Goal: Information Seeking & Learning: Understand process/instructions

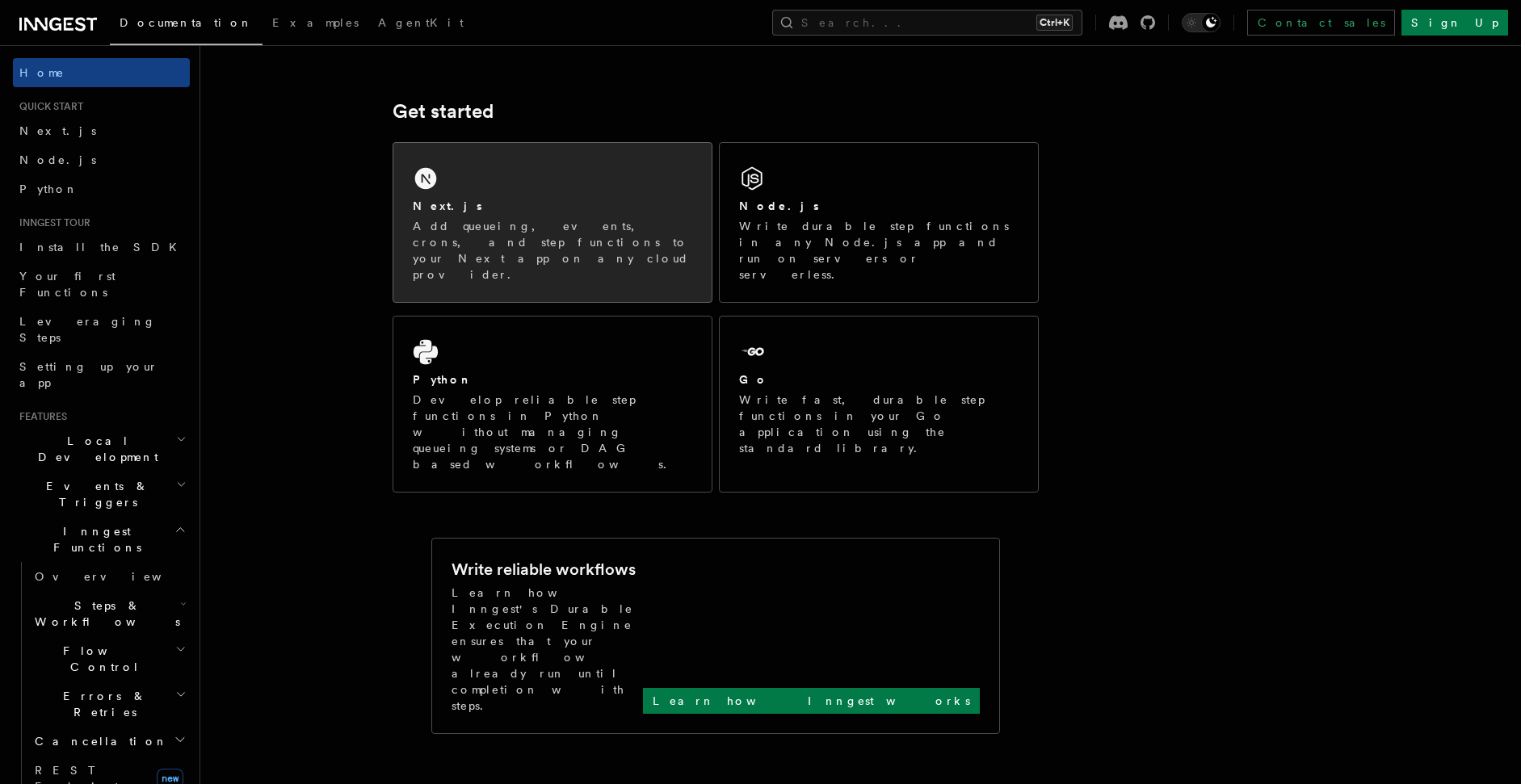
click at [557, 236] on p "Add queueing, events, crons, and step functions to your Next app on any cloud p…" at bounding box center [552, 251] width 280 height 65
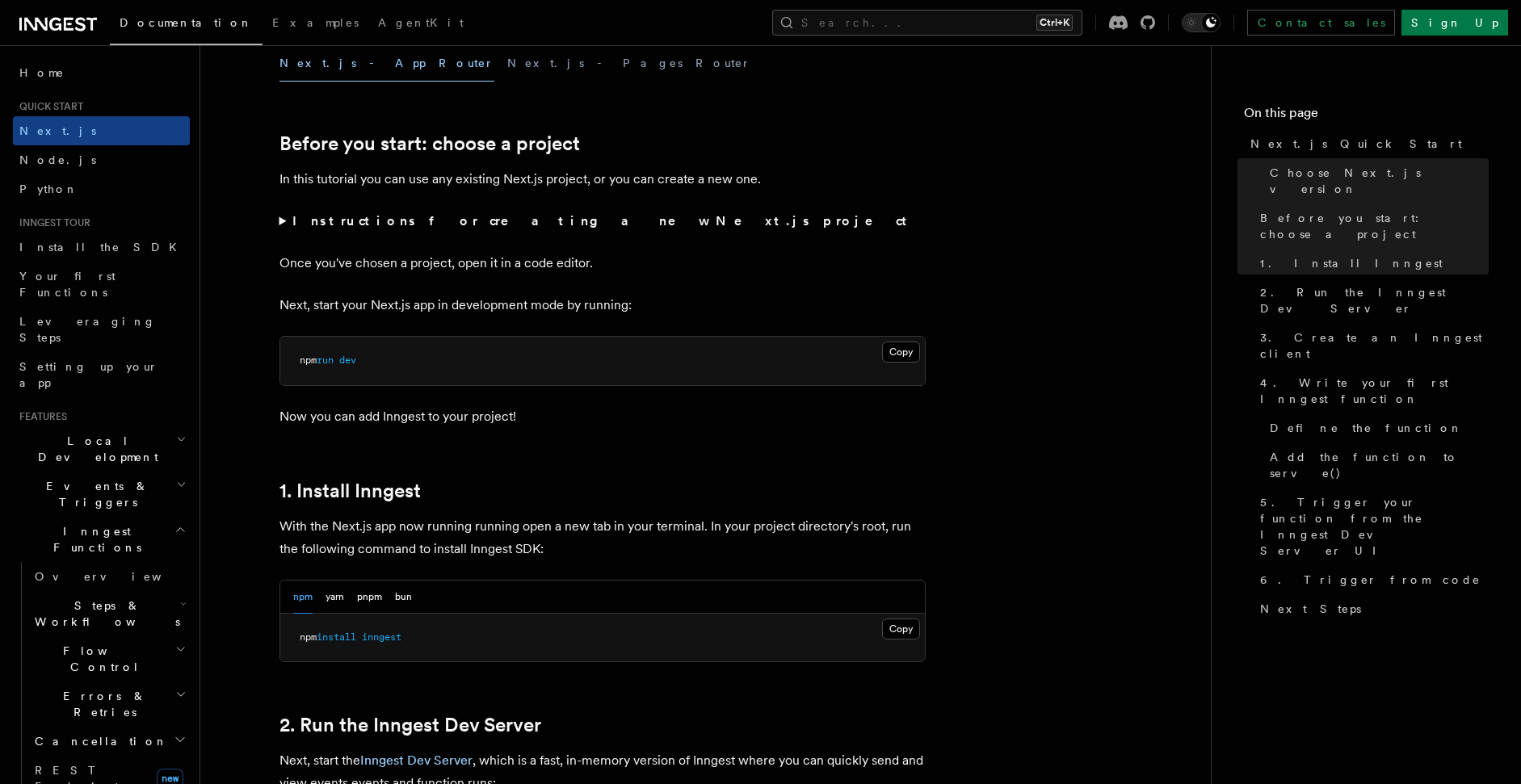
scroll to position [581, 0]
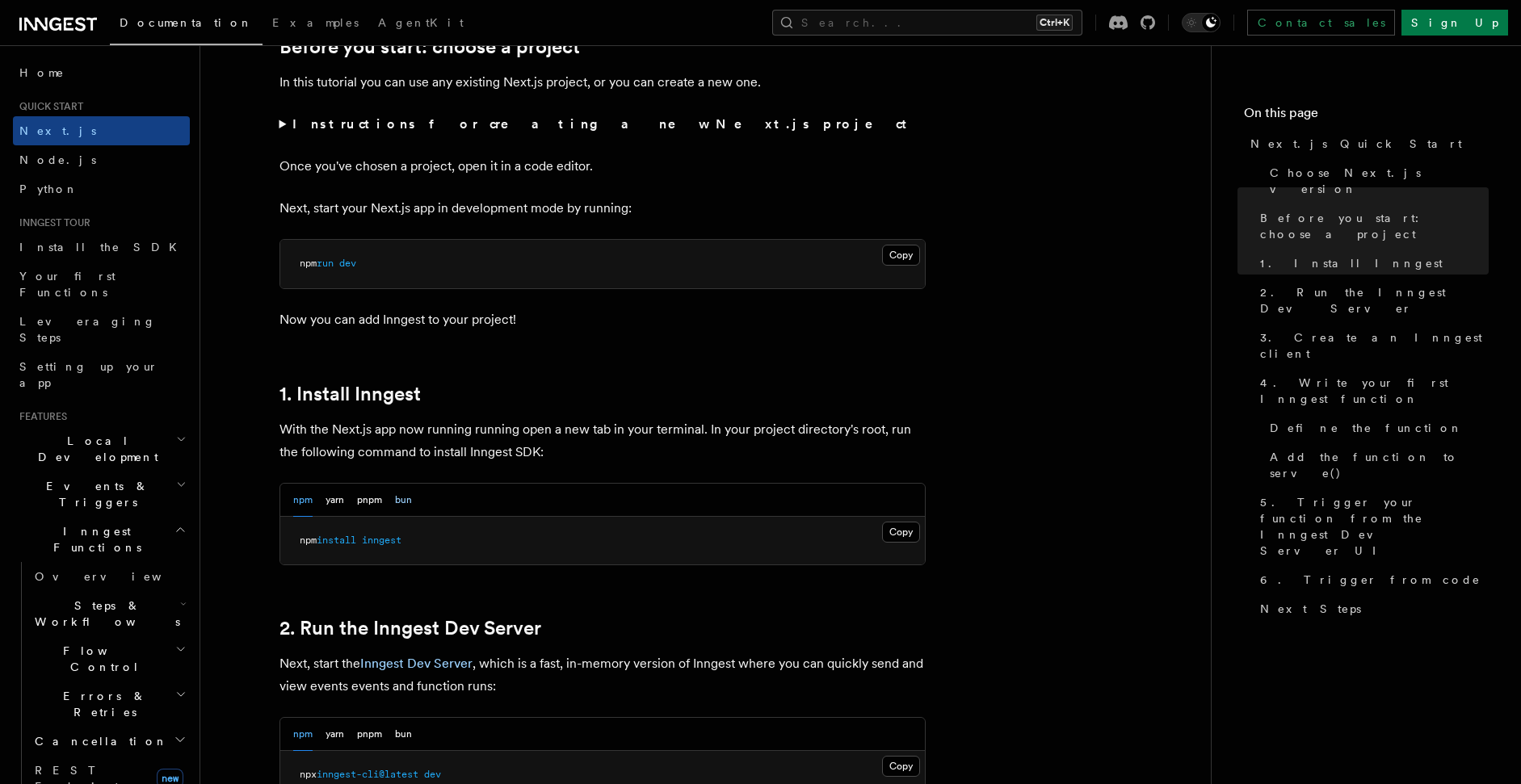
click at [407, 507] on button "bun" at bounding box center [403, 500] width 17 height 33
click at [889, 533] on button "Copy Copied" at bounding box center [900, 532] width 38 height 21
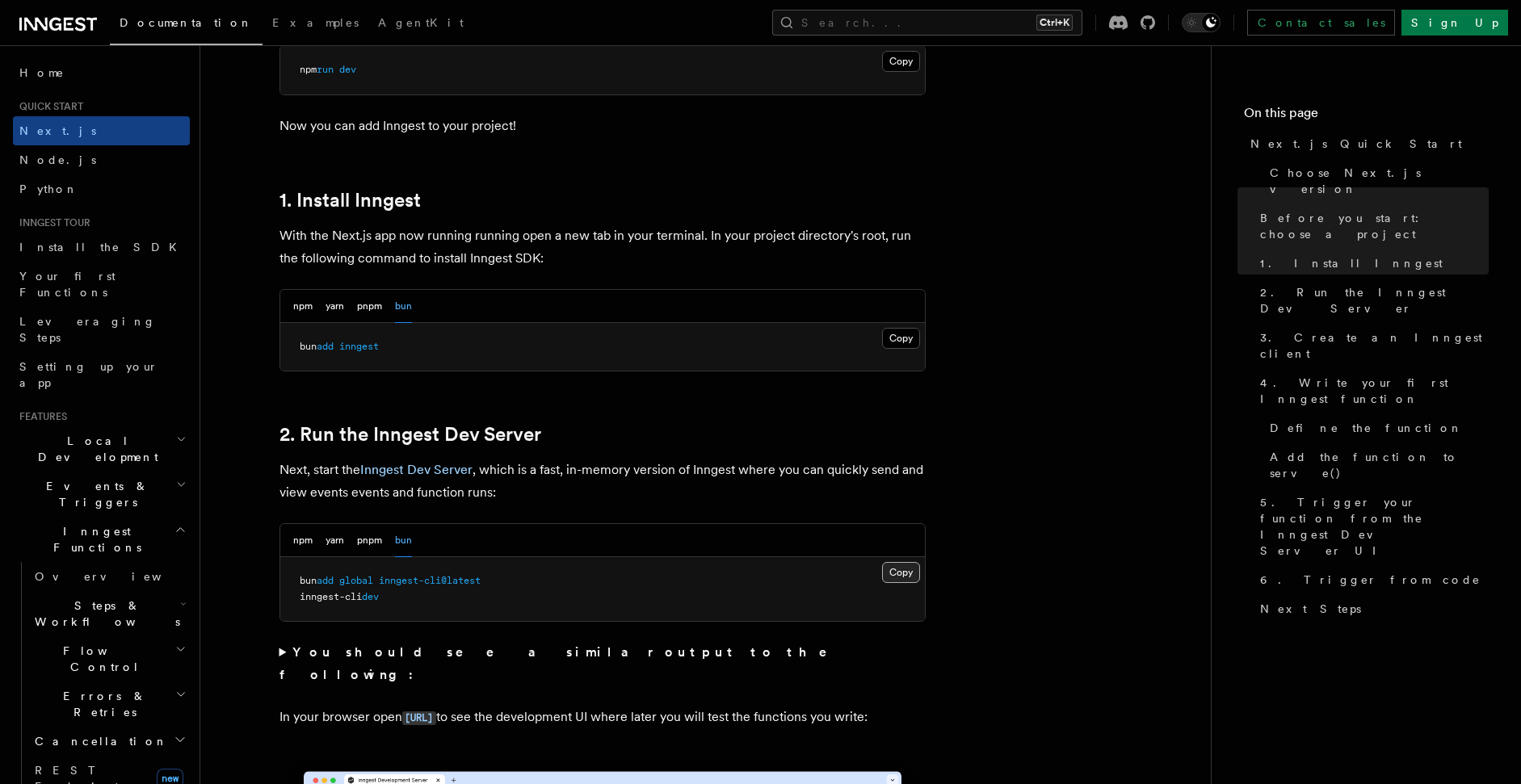
click at [903, 576] on button "Copy Copied" at bounding box center [900, 572] width 38 height 21
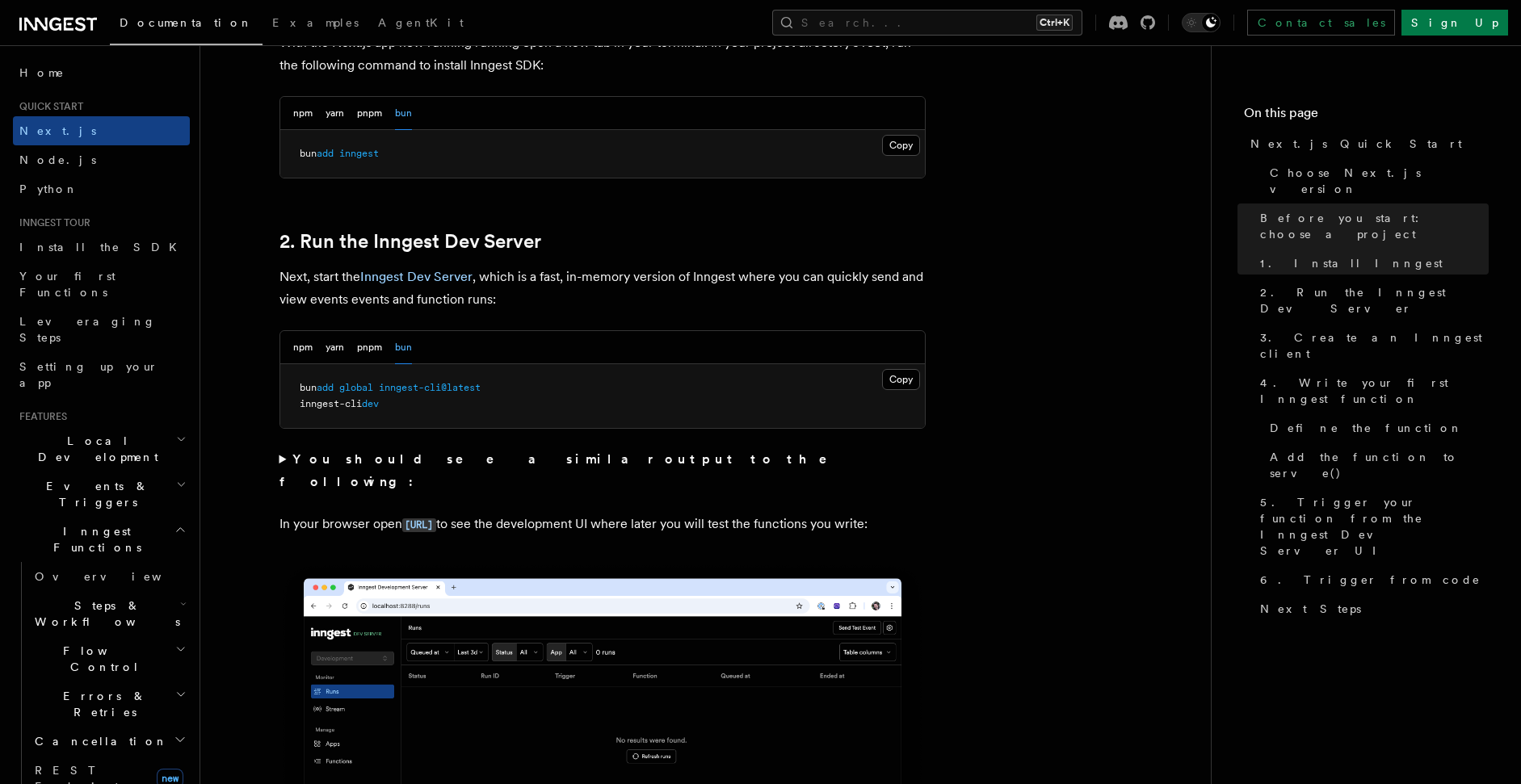
scroll to position [969, 0]
click at [312, 466] on summary "You should see a similar output to the following:" at bounding box center [603, 470] width 647 height 45
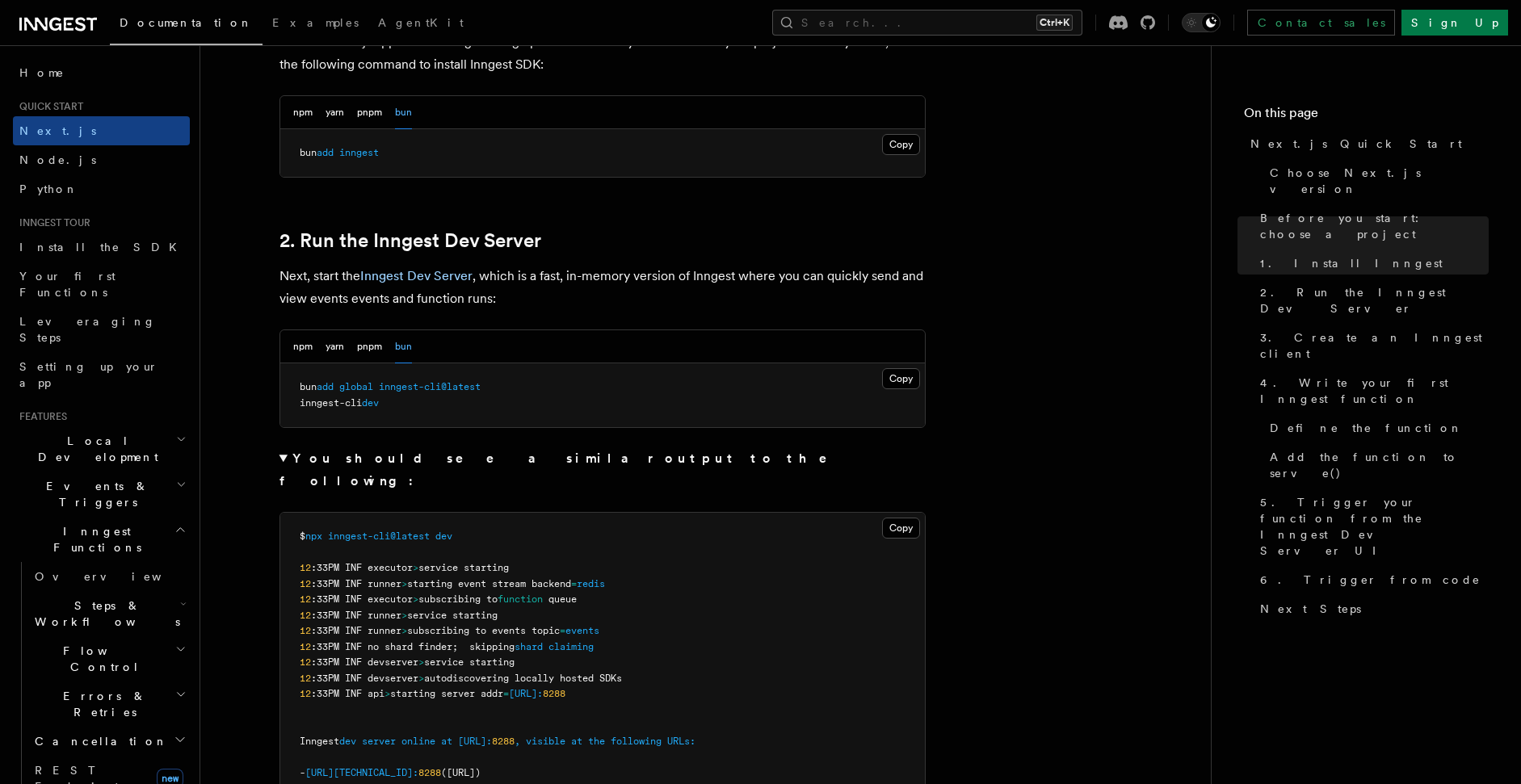
click at [369, 412] on pre "bun add global inngest-cli@latest inngest-cli dev" at bounding box center [603, 395] width 645 height 64
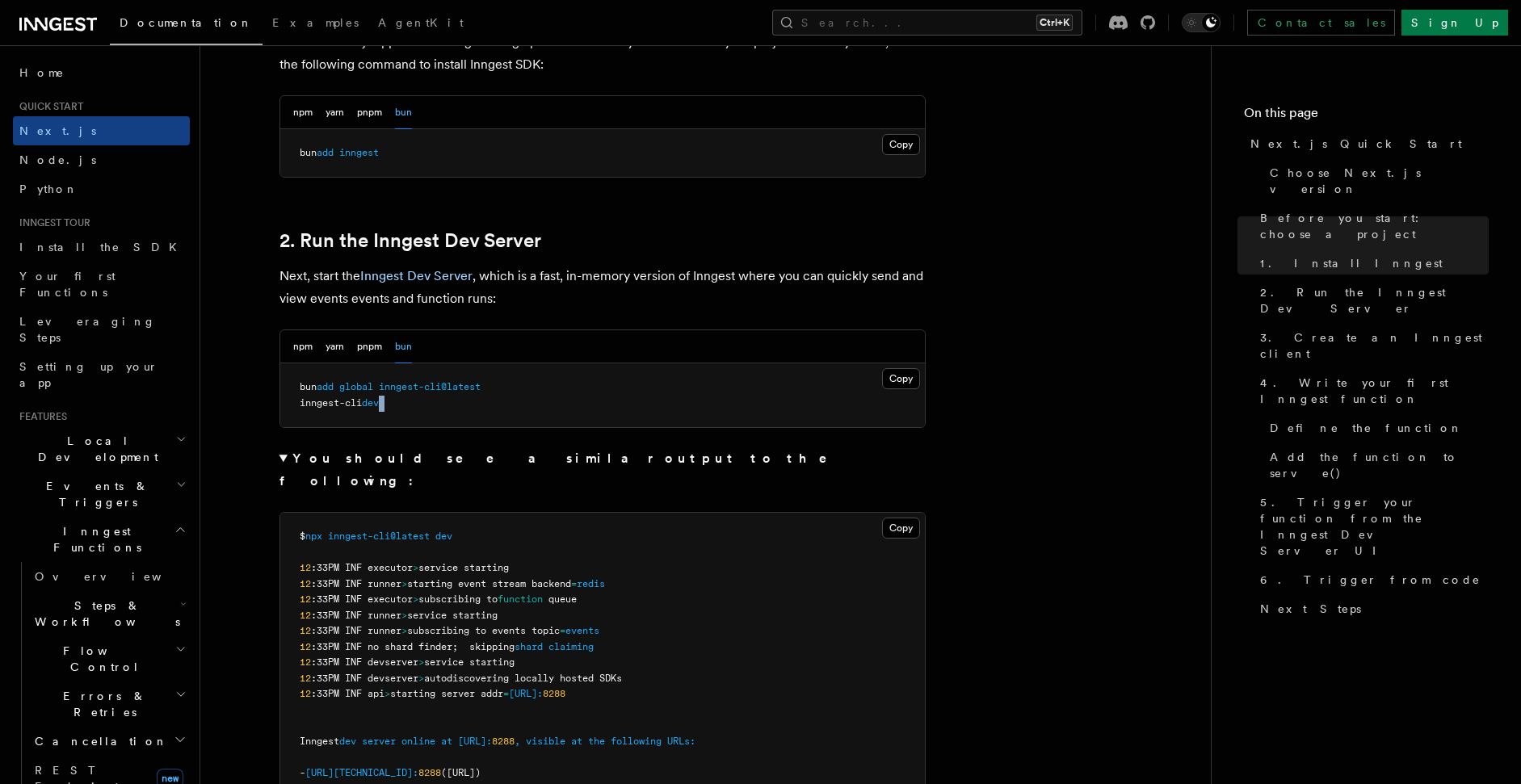
click at [369, 412] on pre "bun add global inngest-cli@latest inngest-cli dev" at bounding box center [603, 395] width 645 height 64
copy code "inngest-cli dev"
click at [449, 512] on pre "$ npx inngest-cli@latest dev 12 :33PM INF executor > service starting 12 :33PM …" at bounding box center [603, 678] width 645 height 332
click at [496, 514] on pre "$ npx inngest-cli@latest dev 12 :33PM INF executor > service starting 12 :33PM …" at bounding box center [603, 678] width 645 height 332
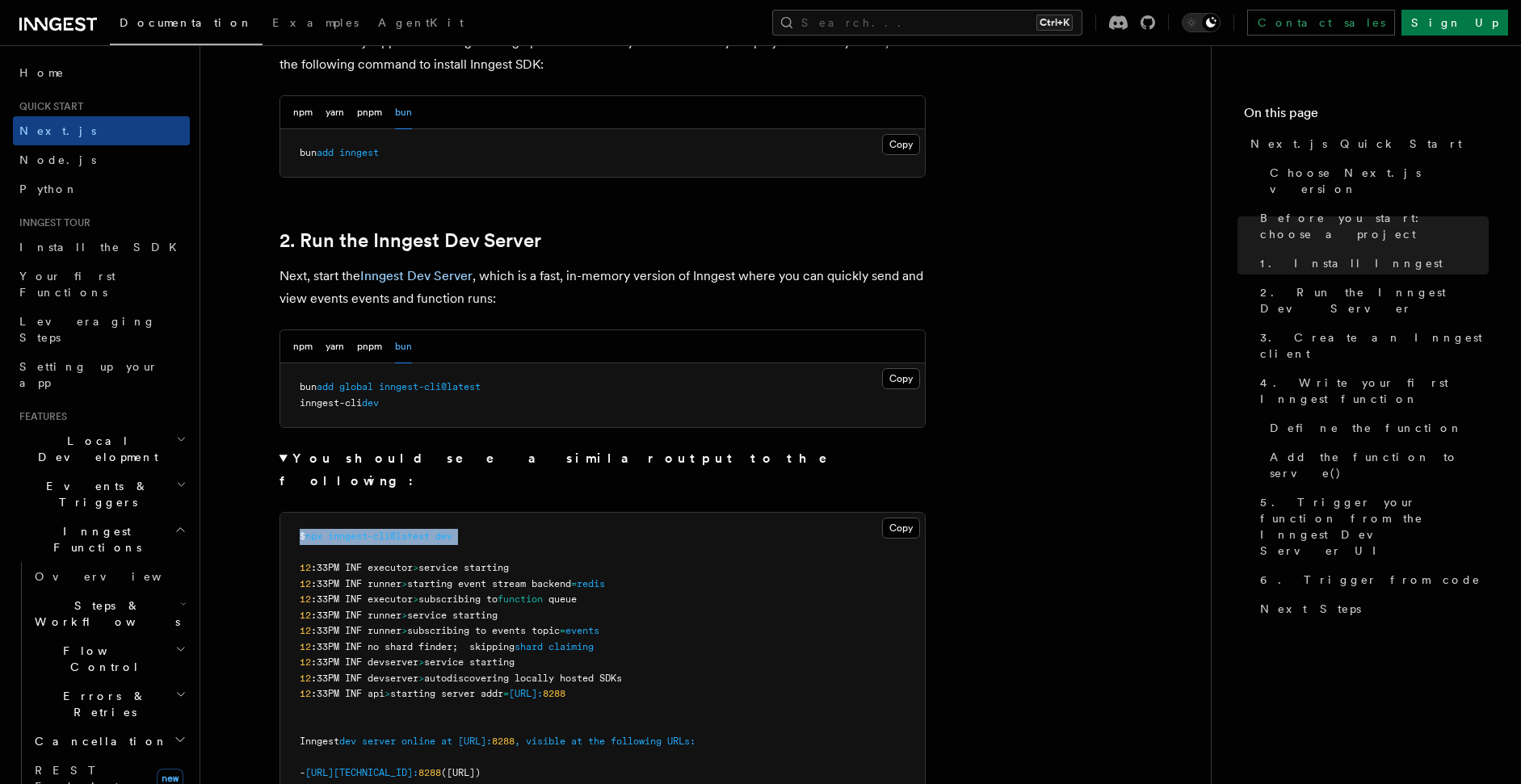
drag, startPoint x: 496, startPoint y: 514, endPoint x: 317, endPoint y: 494, distance: 180.1
click at [317, 512] on pre "$ npx inngest-cli@latest dev 12 :33PM INF executor > service starting 12 :33PM …" at bounding box center [603, 678] width 645 height 332
click at [490, 534] on pre "$ npx inngest-cli@latest dev 12 :33PM INF executor > service starting 12 :33PM …" at bounding box center [603, 678] width 645 height 332
drag, startPoint x: 314, startPoint y: 517, endPoint x: 486, endPoint y: 512, distance: 172.1
click at [486, 512] on pre "$ npx inngest-cli@latest dev 12 :33PM INF executor > service starting 12 :33PM …" at bounding box center [603, 678] width 645 height 332
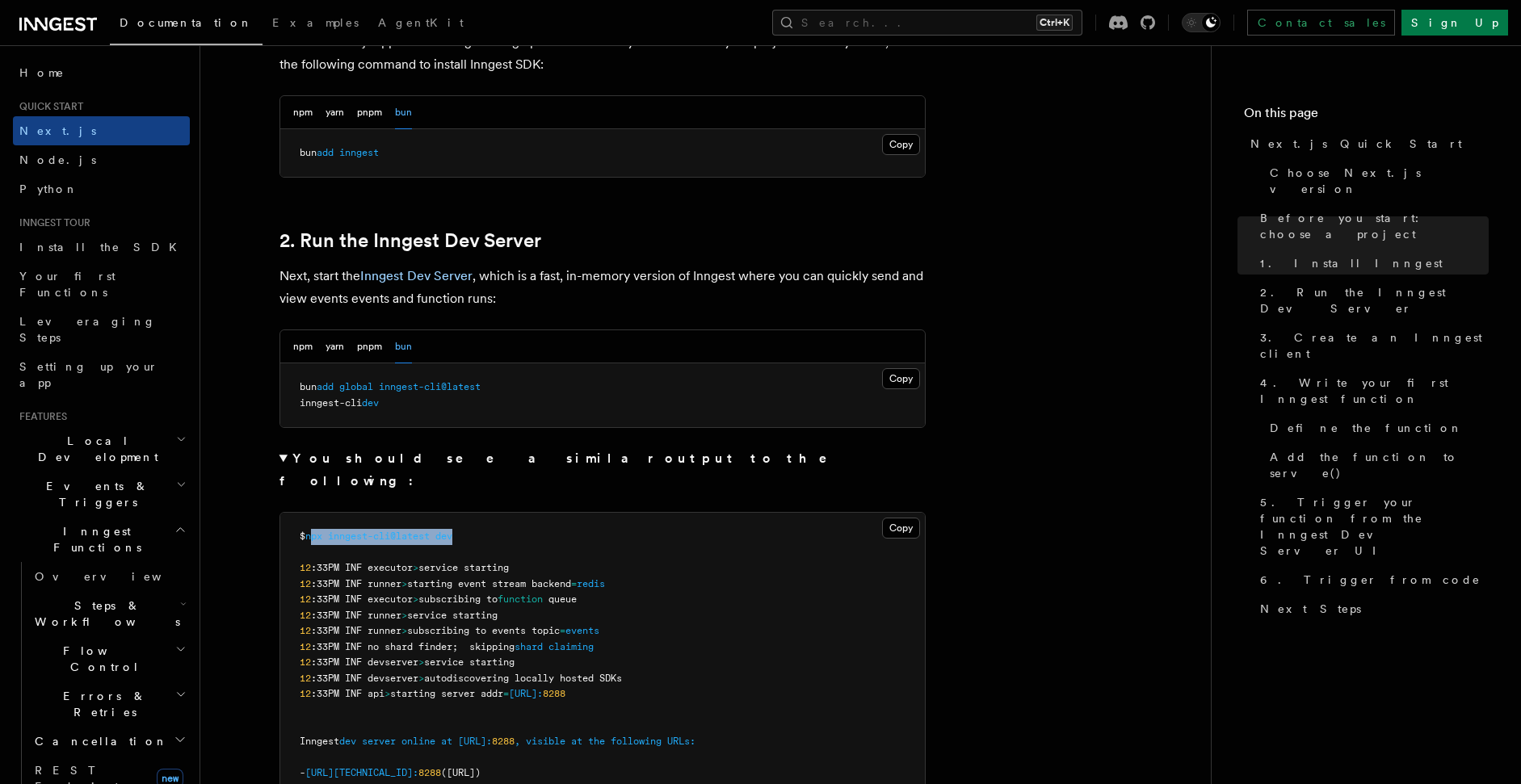
click at [486, 512] on pre "$ npx inngest-cli@latest dev 12 :33PM INF executor > service starting 12 :33PM …" at bounding box center [603, 678] width 645 height 332
drag, startPoint x: 305, startPoint y: 414, endPoint x: 460, endPoint y: 409, distance: 155.1
click at [460, 409] on pre "bun add global inngest-cli@latest inngest-cli dev" at bounding box center [603, 395] width 645 height 64
click at [459, 409] on pre "bun add global inngest-cli@latest inngest-cli dev" at bounding box center [603, 395] width 645 height 64
drag, startPoint x: 459, startPoint y: 409, endPoint x: 325, endPoint y: 388, distance: 135.6
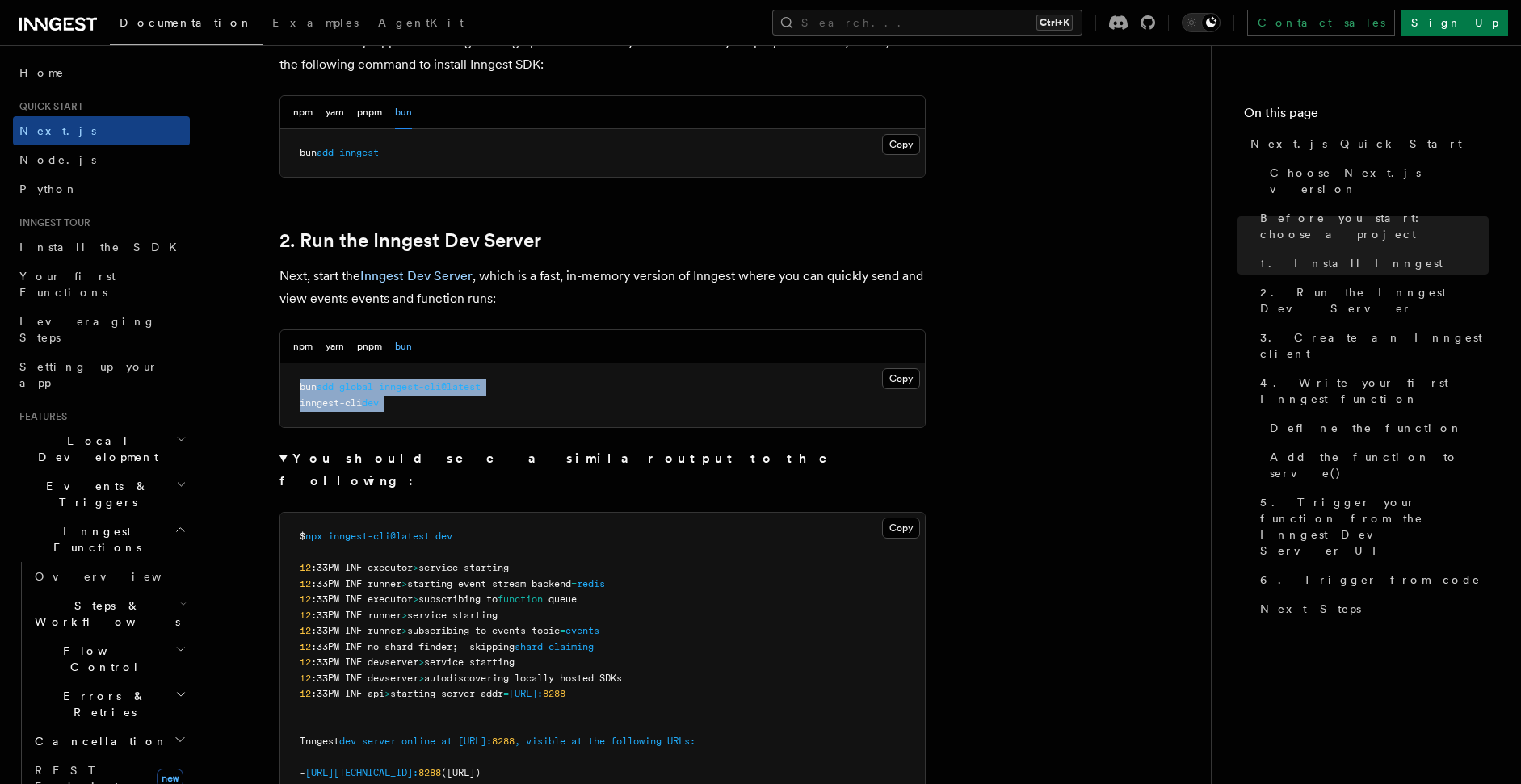
click at [421, 463] on strong "You should see a similar output to the following:" at bounding box center [565, 469] width 571 height 38
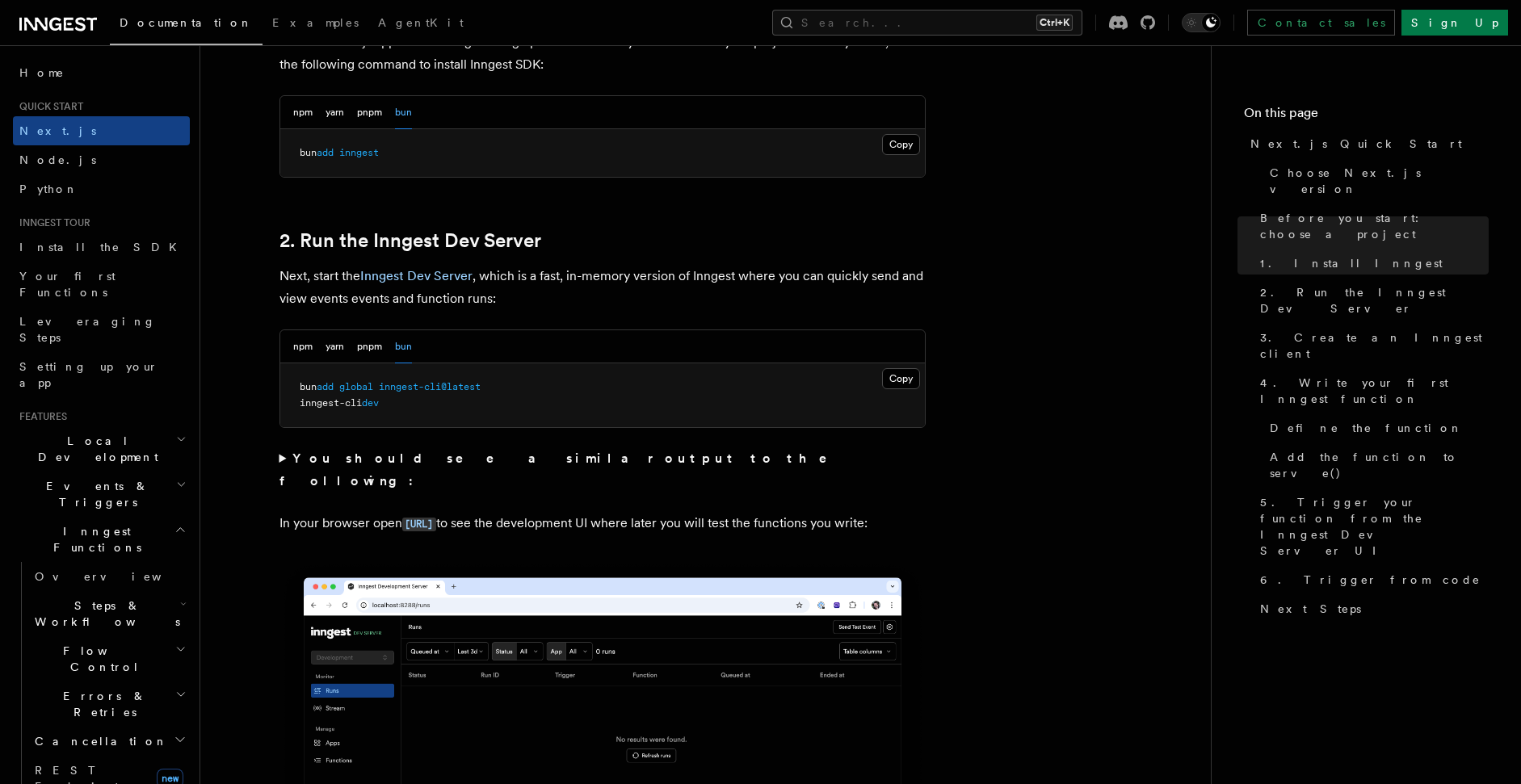
click at [397, 469] on summary "You should see a similar output to the following:" at bounding box center [603, 470] width 647 height 45
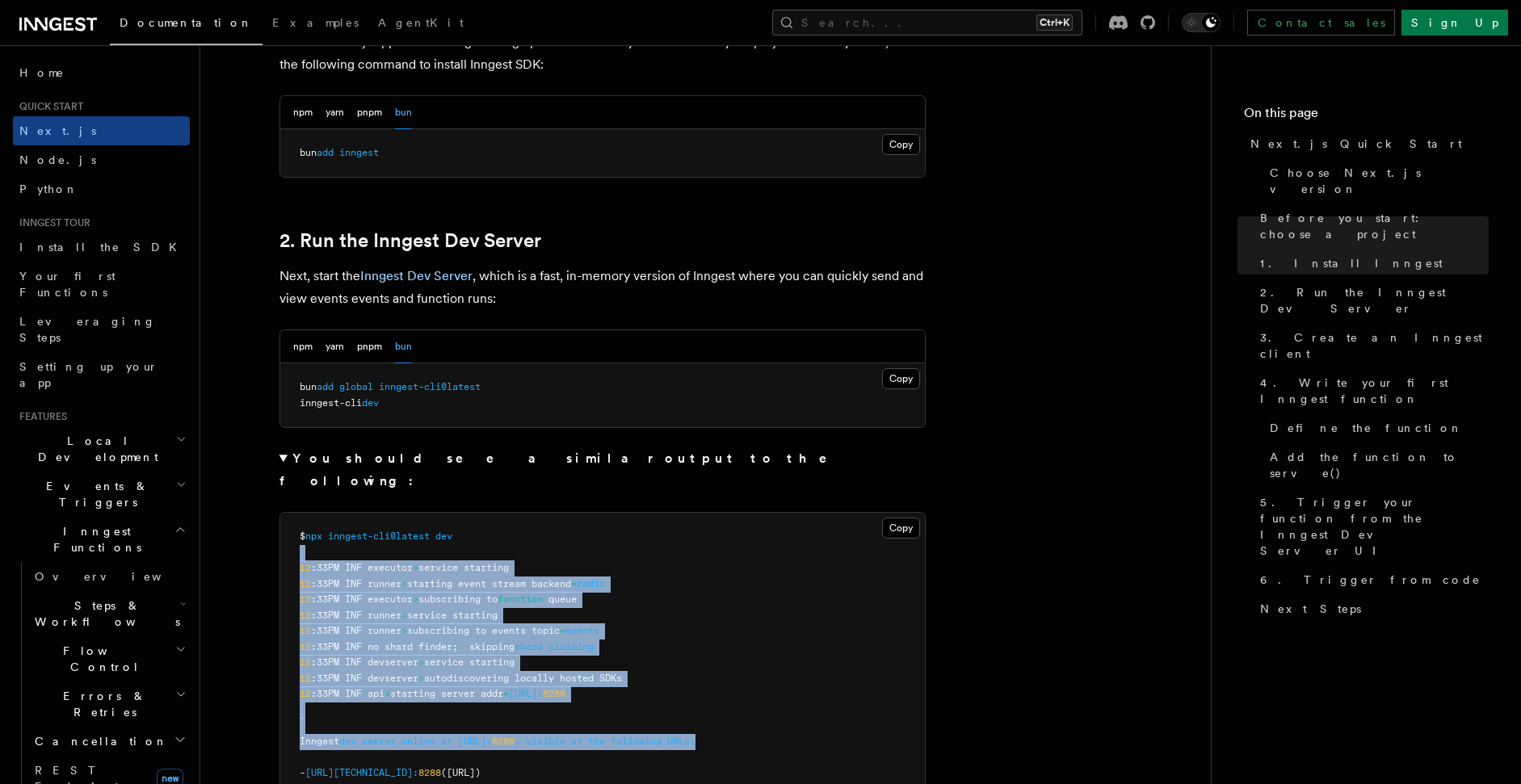
drag, startPoint x: 295, startPoint y: 526, endPoint x: 783, endPoint y: 718, distance: 524.4
click at [783, 718] on pre "$ npx inngest-cli@latest dev 12 :33PM INF executor > service starting 12 :33PM …" at bounding box center [603, 678] width 645 height 332
drag, startPoint x: 598, startPoint y: 563, endPoint x: 560, endPoint y: 544, distance: 42.5
click at [597, 578] on span "redis" at bounding box center [591, 584] width 28 height 11
click at [492, 523] on pre "$ npx inngest-cli@latest dev 12 :33PM INF executor > service starting 12 :33PM …" at bounding box center [603, 678] width 645 height 332
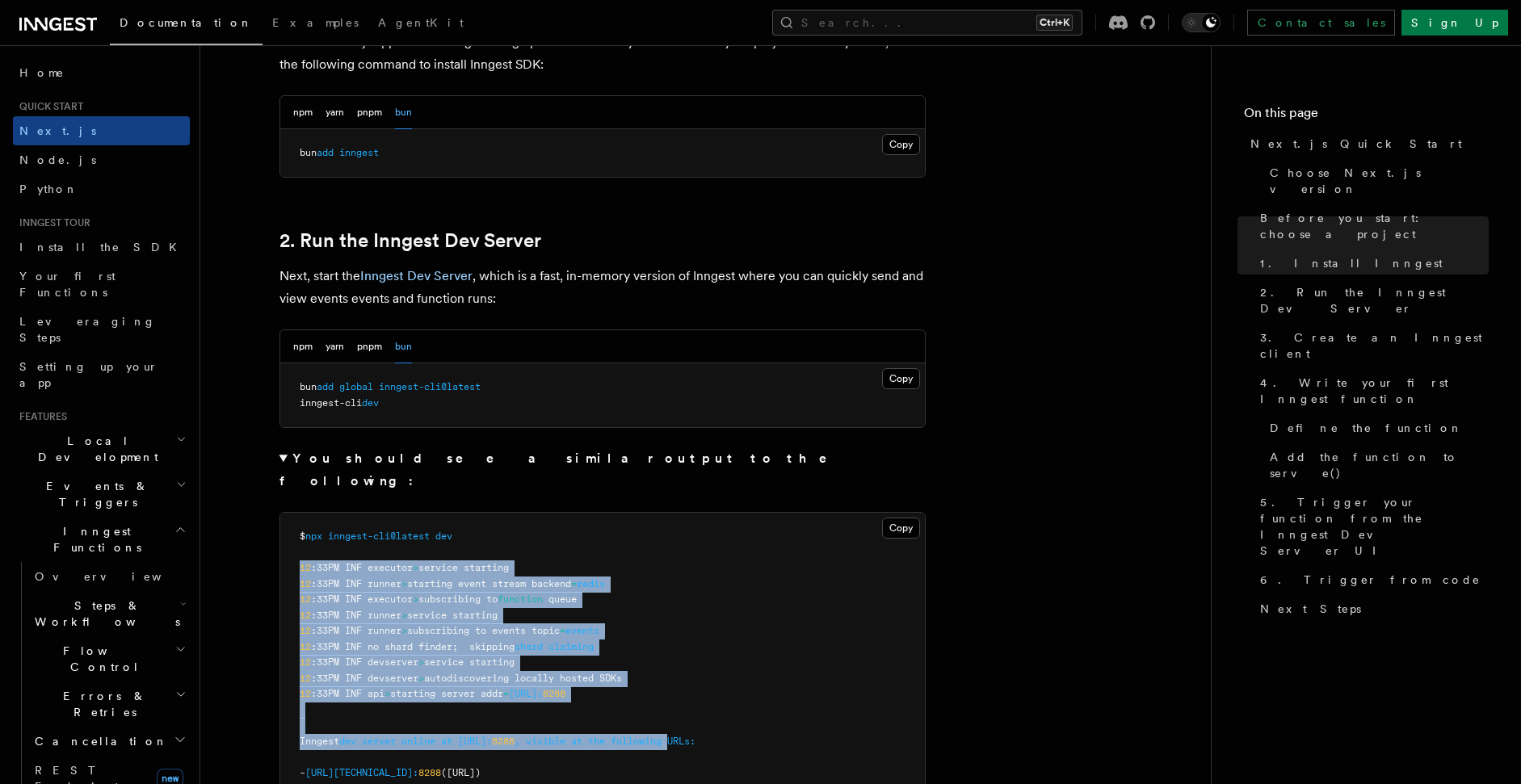
drag, startPoint x: 301, startPoint y: 541, endPoint x: 769, endPoint y: 730, distance: 504.7
click at [769, 730] on pre "$ npx inngest-cli@latest dev 12 :33PM INF executor > service starting 12 :33PM …" at bounding box center [603, 678] width 645 height 332
click at [789, 711] on pre "$ npx inngest-cli@latest dev 12 :33PM INF executor > service starting 12 :33PM …" at bounding box center [603, 678] width 645 height 332
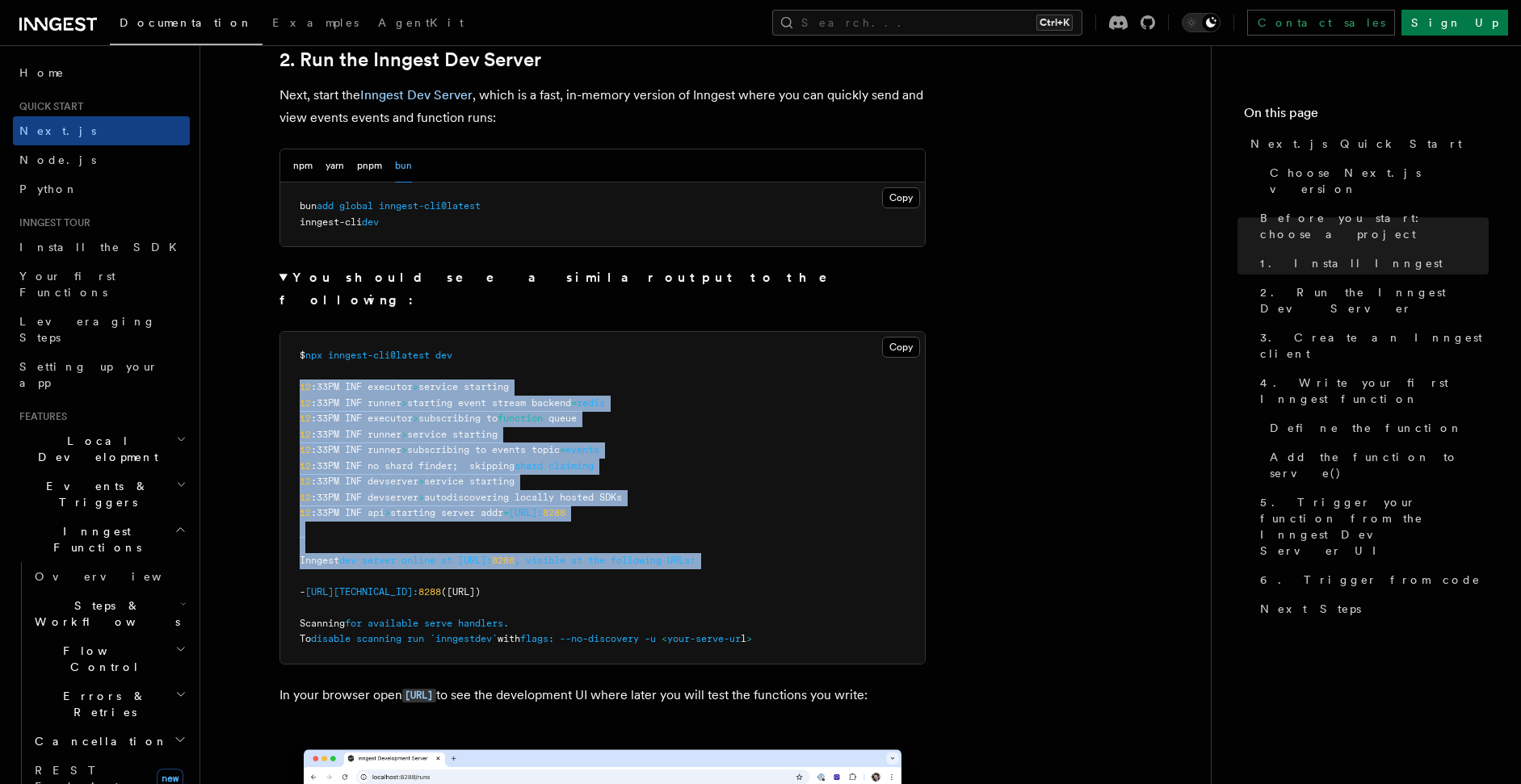
scroll to position [1163, 0]
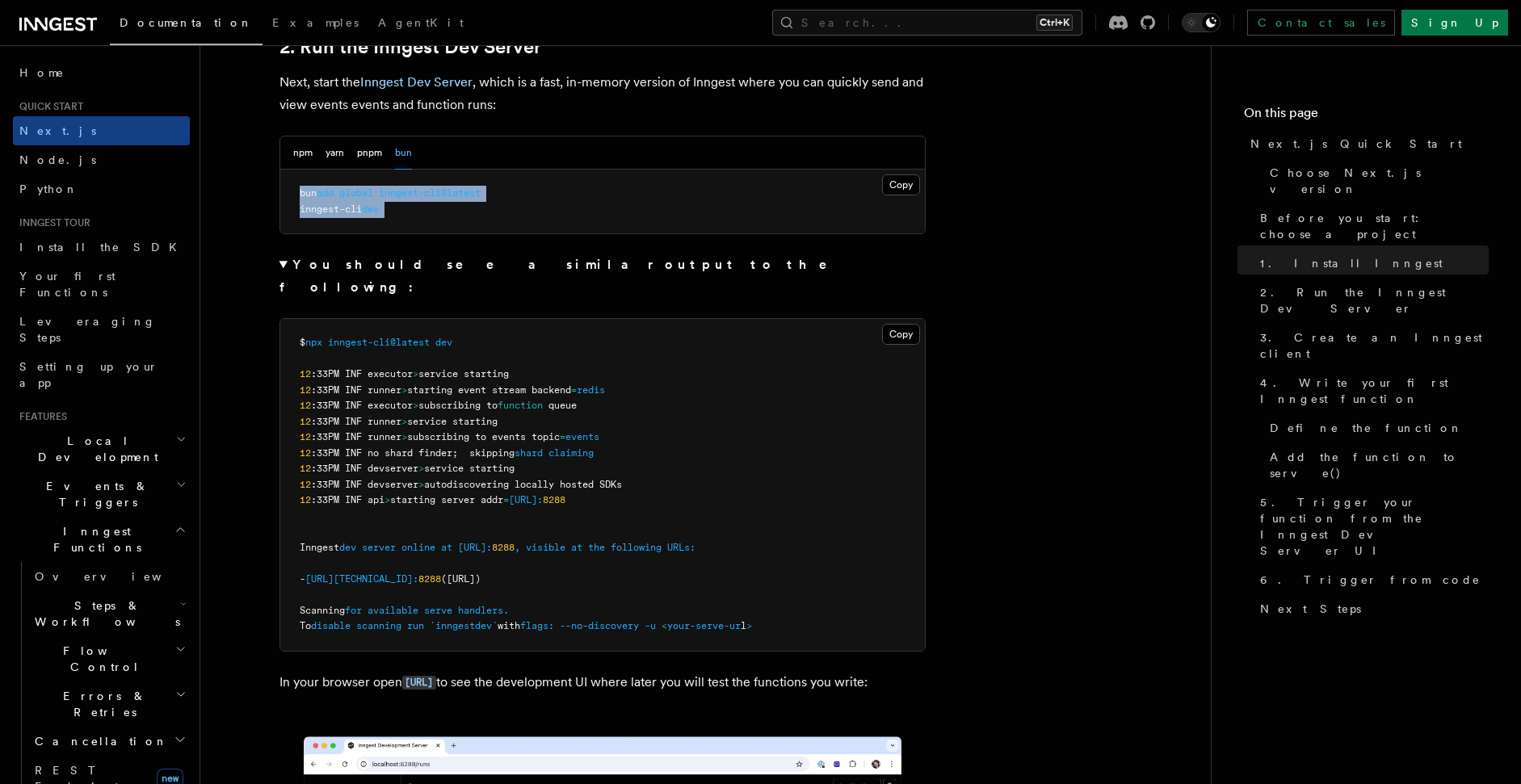
drag, startPoint x: 386, startPoint y: 189, endPoint x: 290, endPoint y: 145, distance: 105.6
click at [290, 144] on div "npm yarn pnpm bun" at bounding box center [603, 152] width 645 height 33
click at [297, 151] on button "npm" at bounding box center [303, 152] width 19 height 33
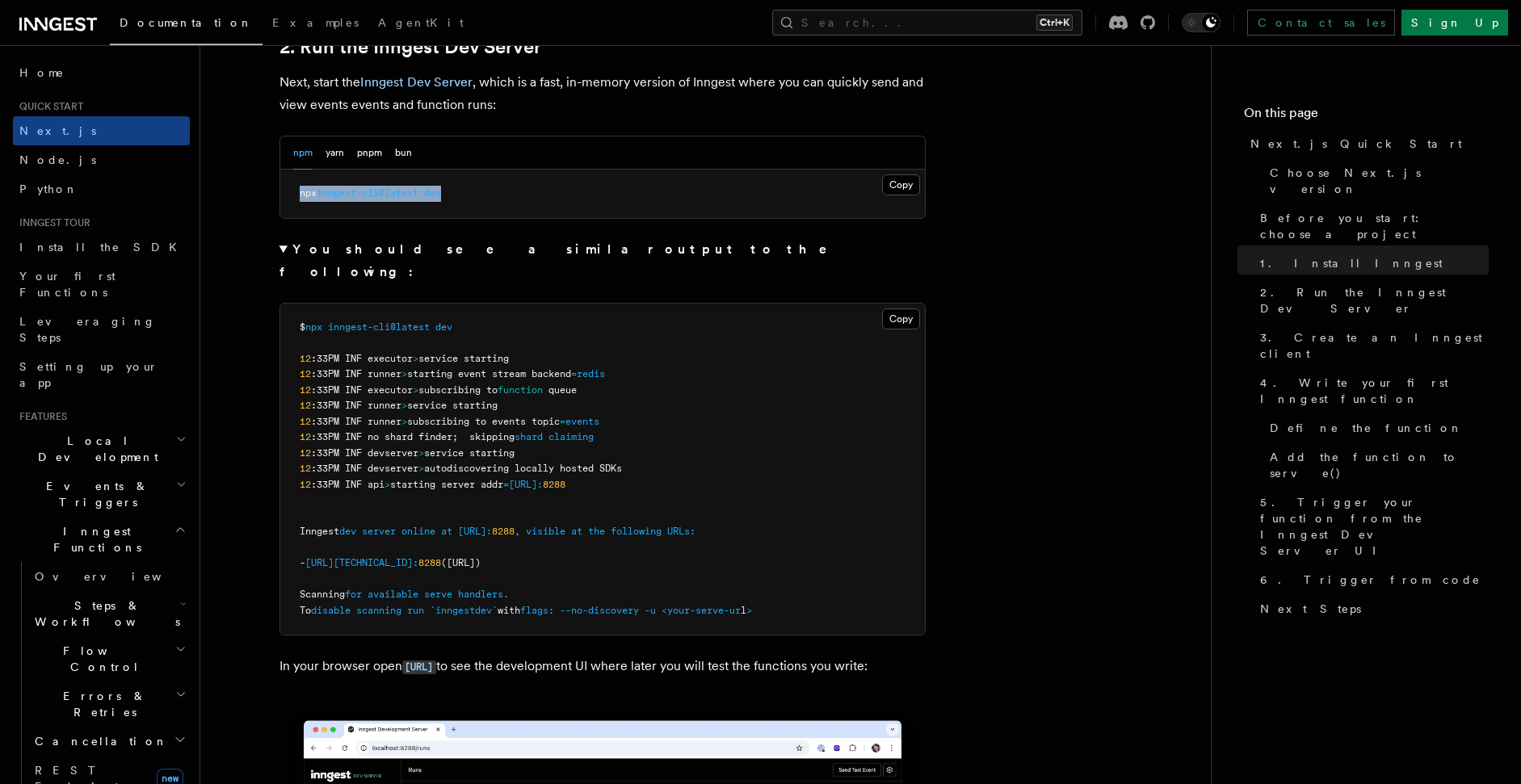
drag, startPoint x: 298, startPoint y: 191, endPoint x: 437, endPoint y: 203, distance: 139.5
click at [437, 203] on pre "npx inngest-cli@latest dev" at bounding box center [603, 194] width 645 height 49
click at [339, 156] on button "yarn" at bounding box center [334, 152] width 19 height 33
click at [359, 157] on button "pnpm" at bounding box center [369, 152] width 25 height 33
click at [376, 156] on button "pnpm" at bounding box center [369, 152] width 25 height 33
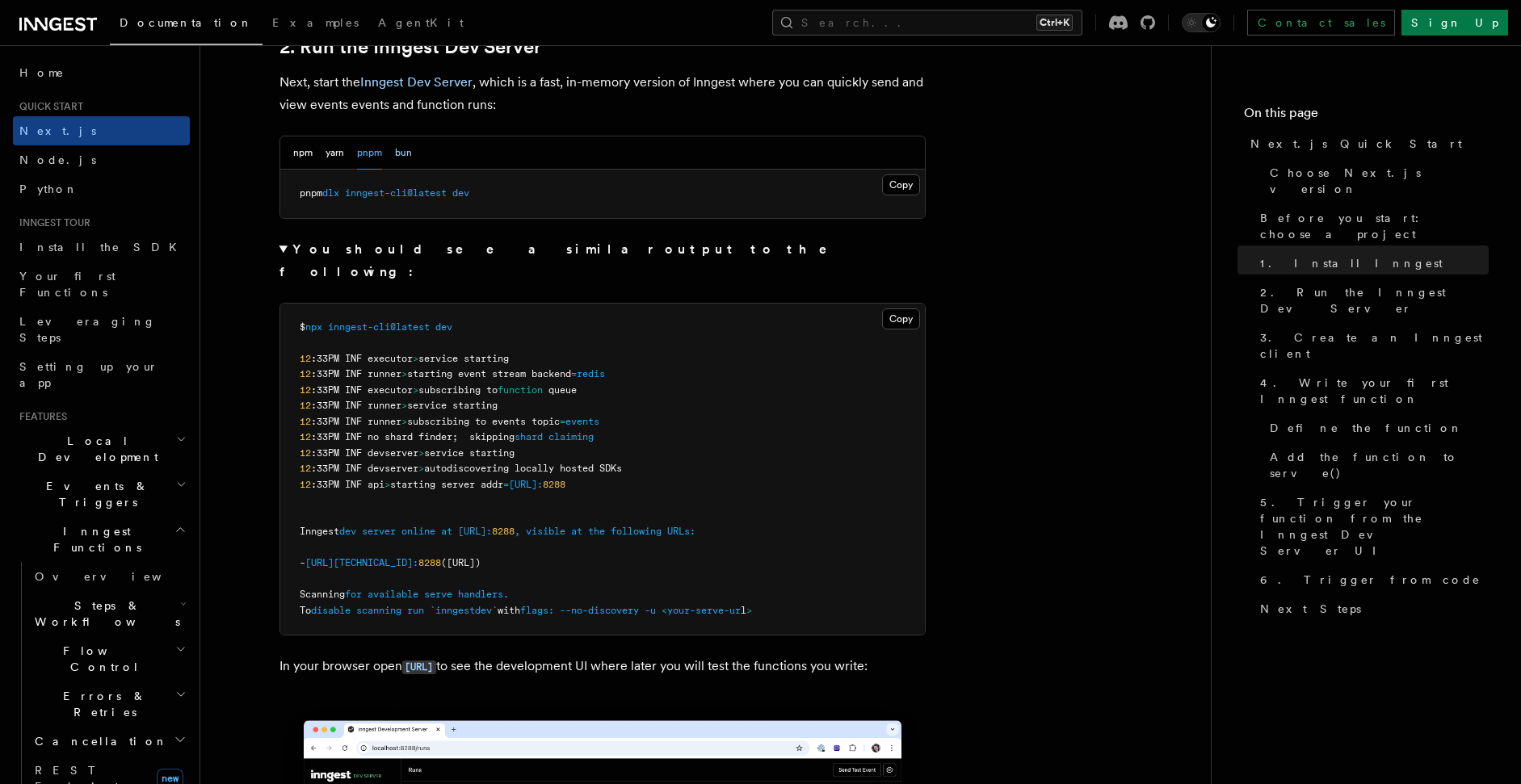
click at [399, 158] on button "bun" at bounding box center [403, 152] width 17 height 33
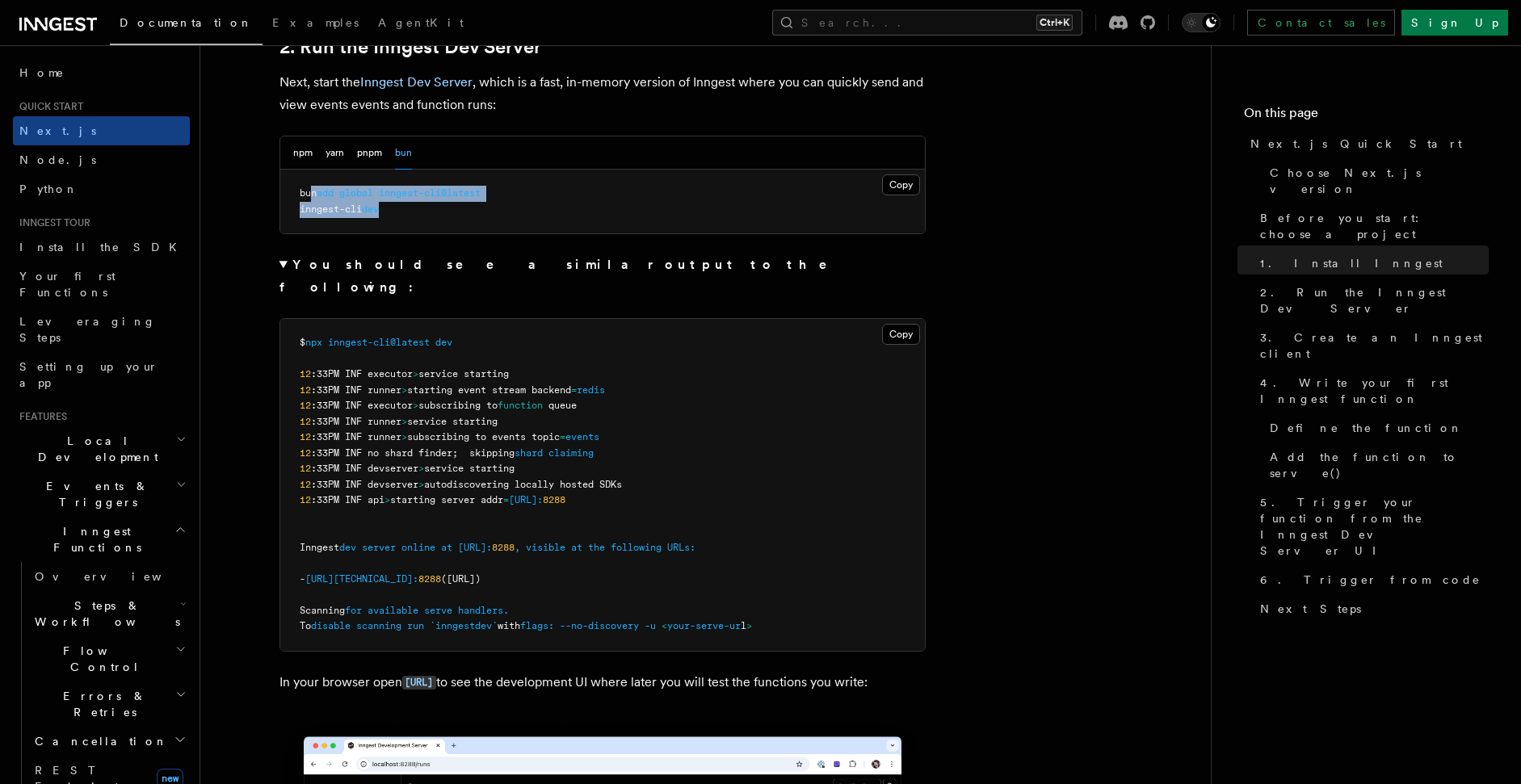
drag, startPoint x: 419, startPoint y: 215, endPoint x: 304, endPoint y: 189, distance: 117.9
click at [304, 189] on pre "bun add global inngest-cli@latest inngest-cli dev" at bounding box center [603, 201] width 645 height 64
click at [444, 228] on pre "bun add global inngest-cli@latest inngest-cli dev" at bounding box center [603, 201] width 645 height 64
click at [443, 225] on pre "bun add global inngest-cli@latest inngest-cli dev" at bounding box center [603, 201] width 645 height 64
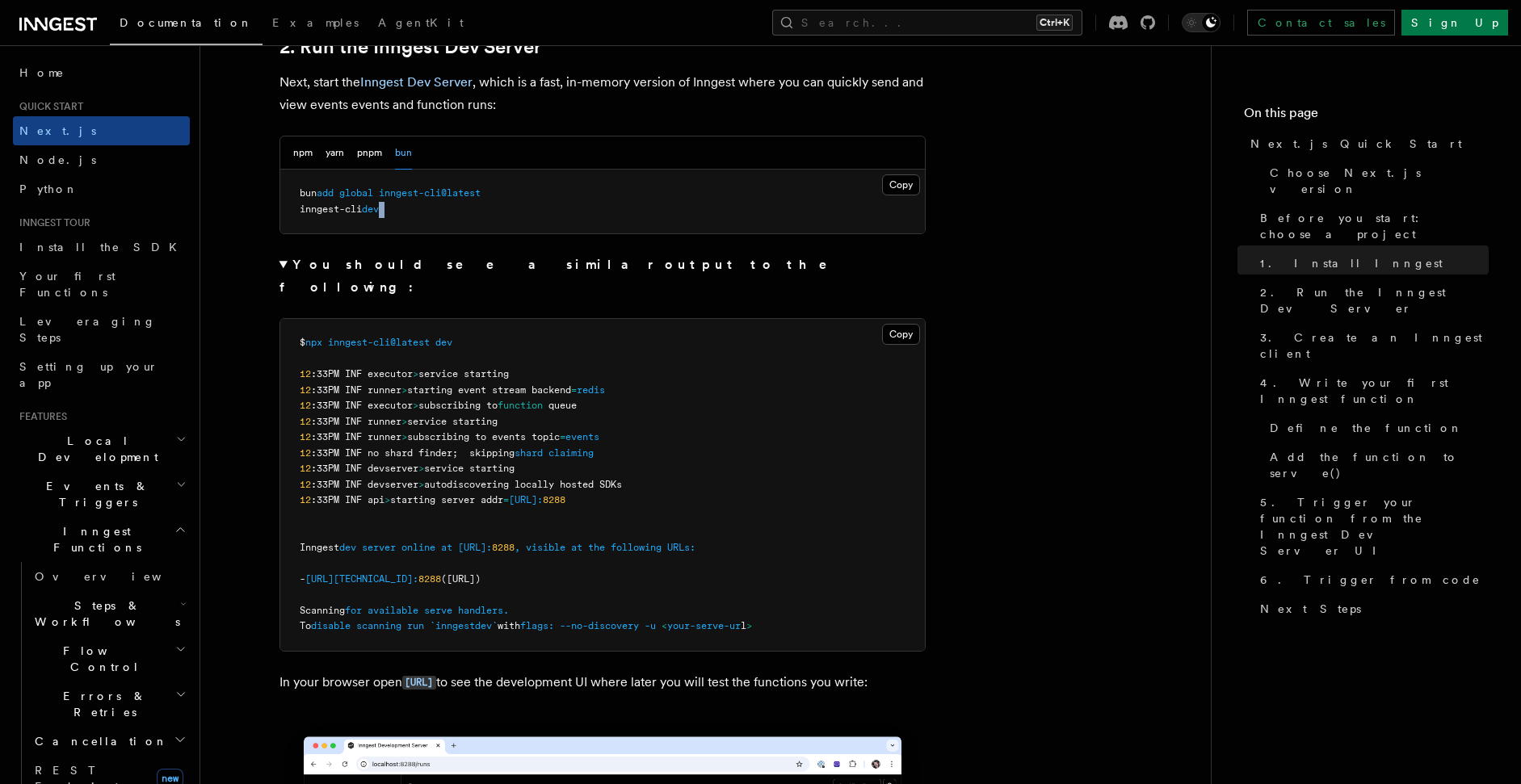
click at [443, 225] on pre "bun add global inngest-cli@latest inngest-cli dev" at bounding box center [603, 201] width 645 height 64
drag, startPoint x: 468, startPoint y: 203, endPoint x: 304, endPoint y: 177, distance: 166.0
click at [305, 177] on pre "bun add global inngest-cli@latest inngest-cli dev" at bounding box center [603, 201] width 645 height 64
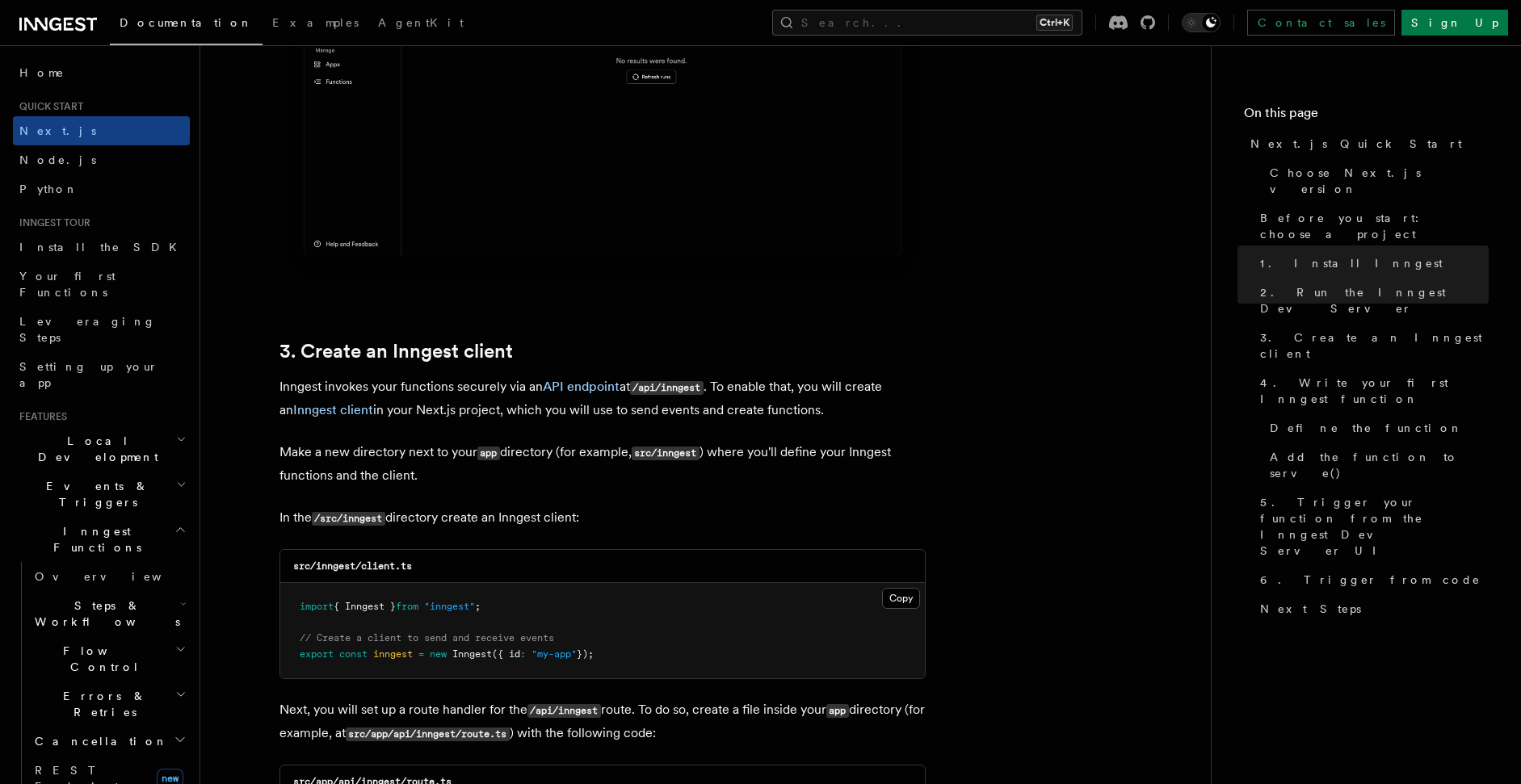
scroll to position [2131, 0]
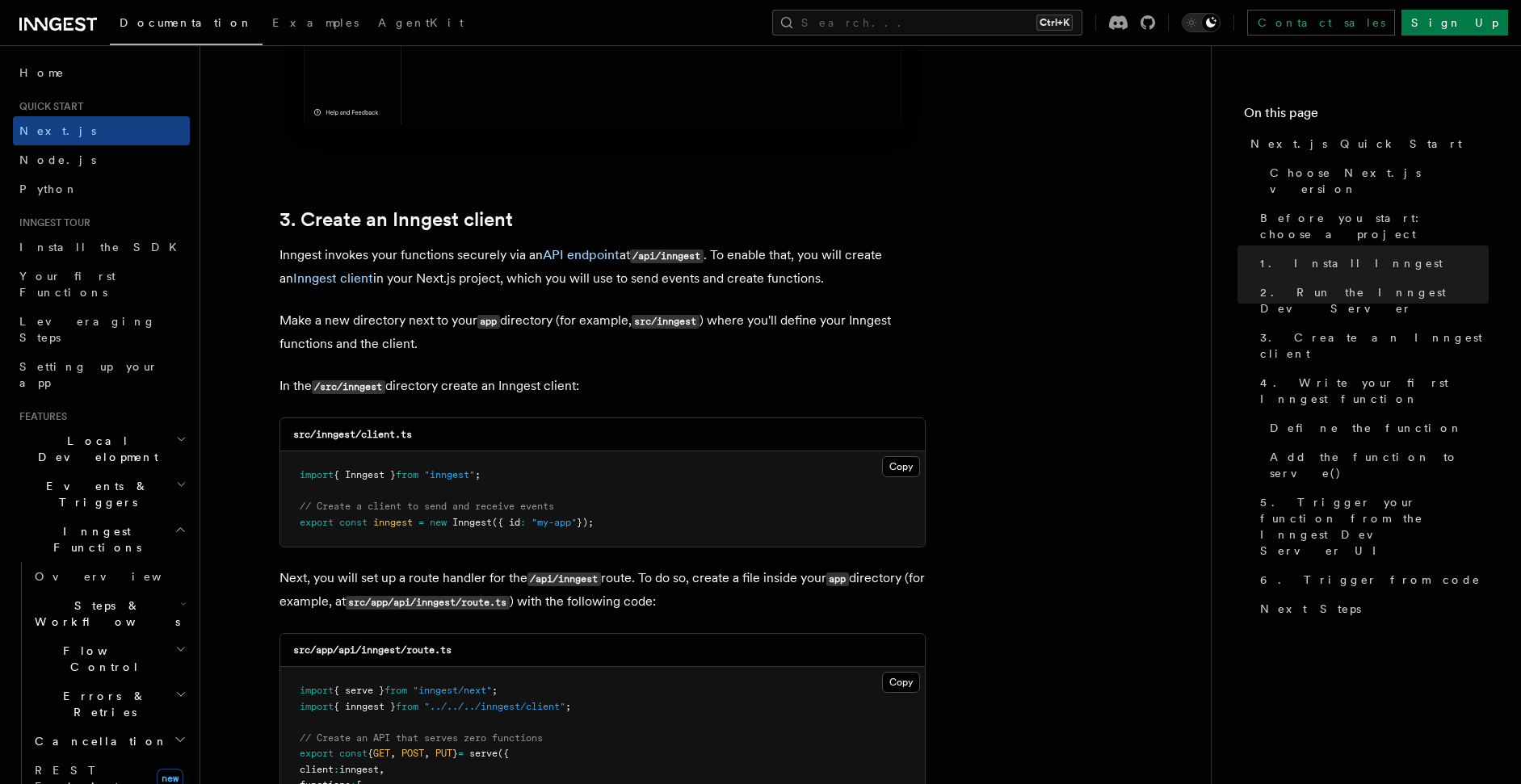
drag, startPoint x: 599, startPoint y: 530, endPoint x: 286, endPoint y: 456, distance: 321.6
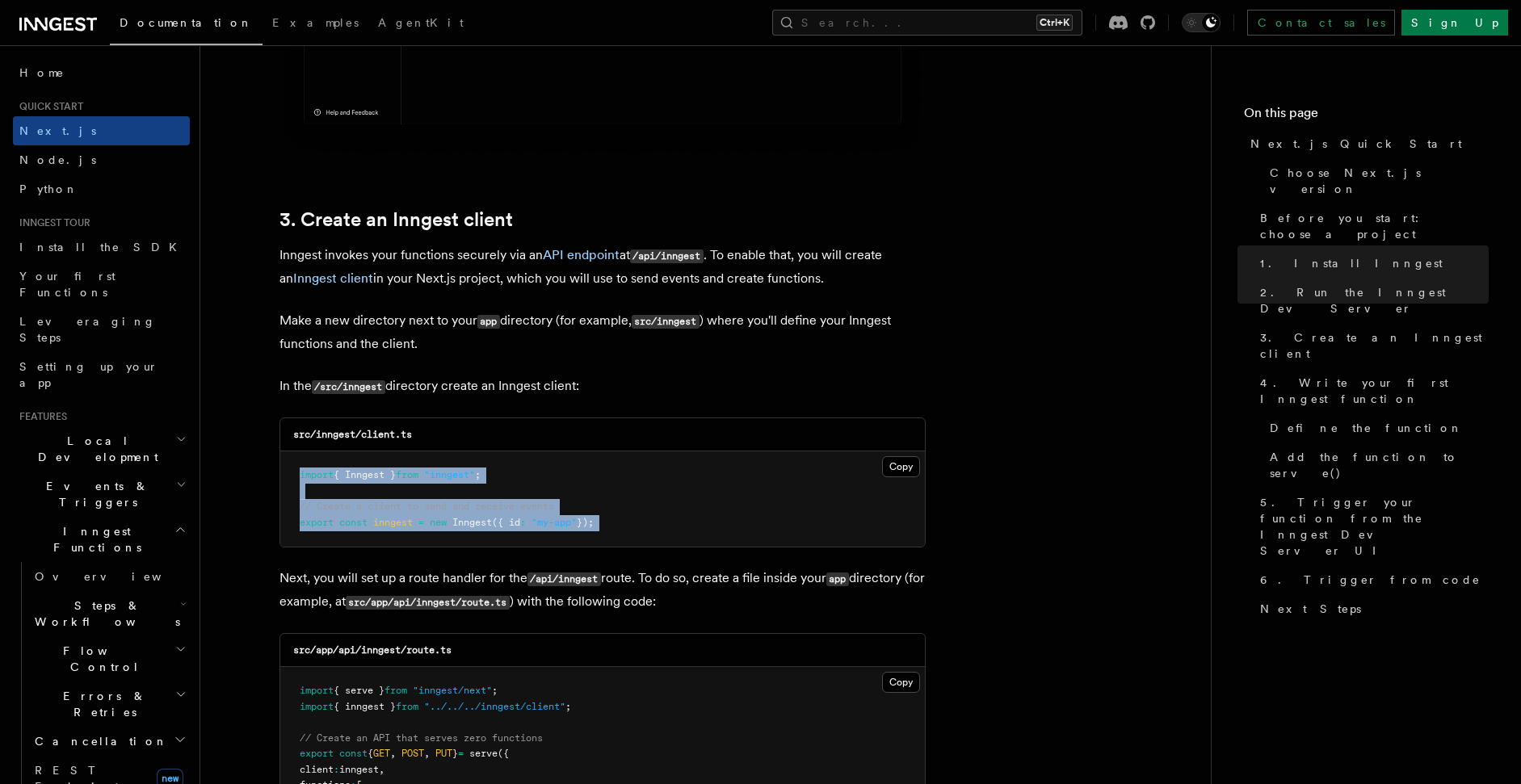
drag, startPoint x: 614, startPoint y: 548, endPoint x: 346, endPoint y: 463, distance: 281.2
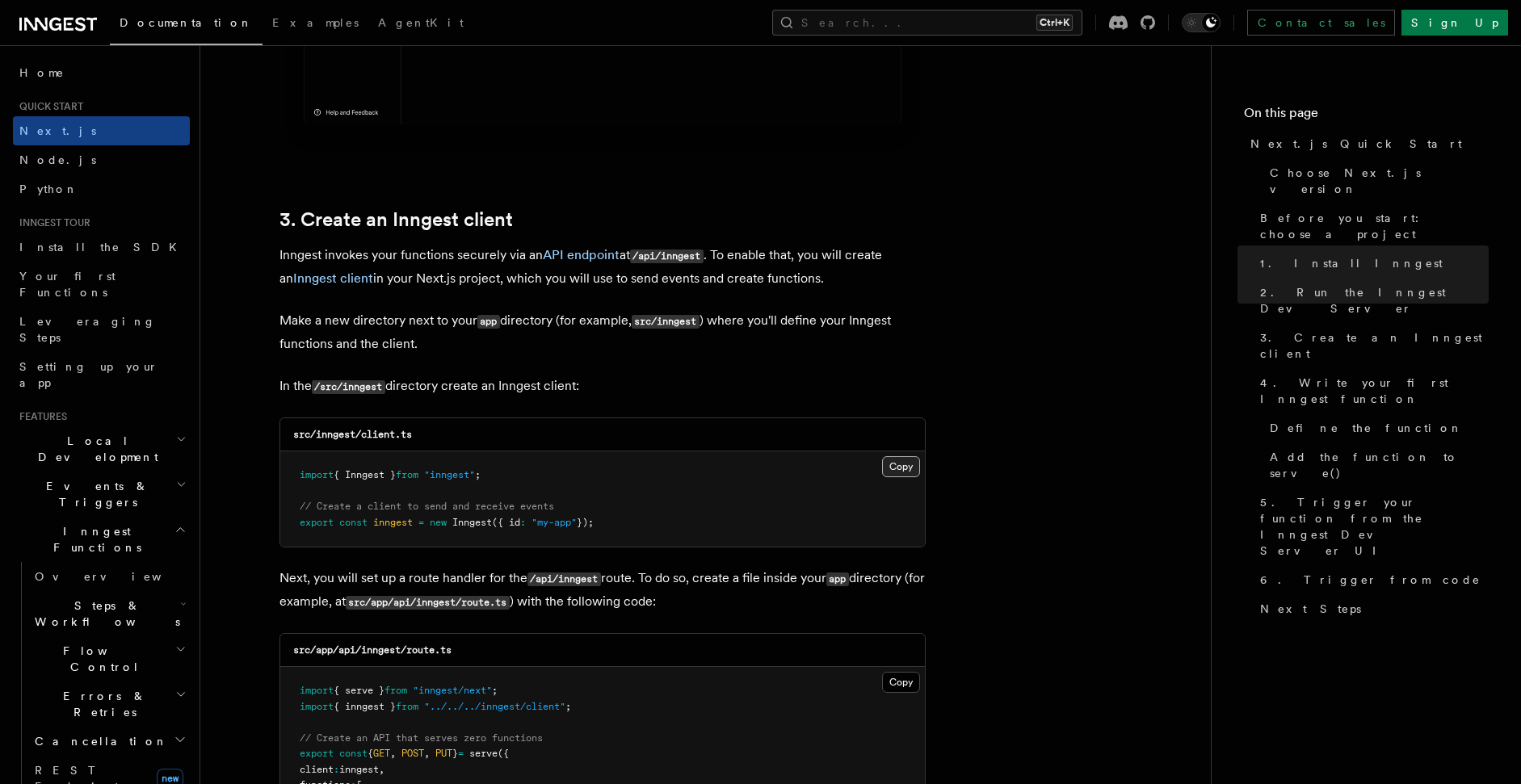
click at [890, 473] on button "Copy Copied" at bounding box center [900, 467] width 38 height 21
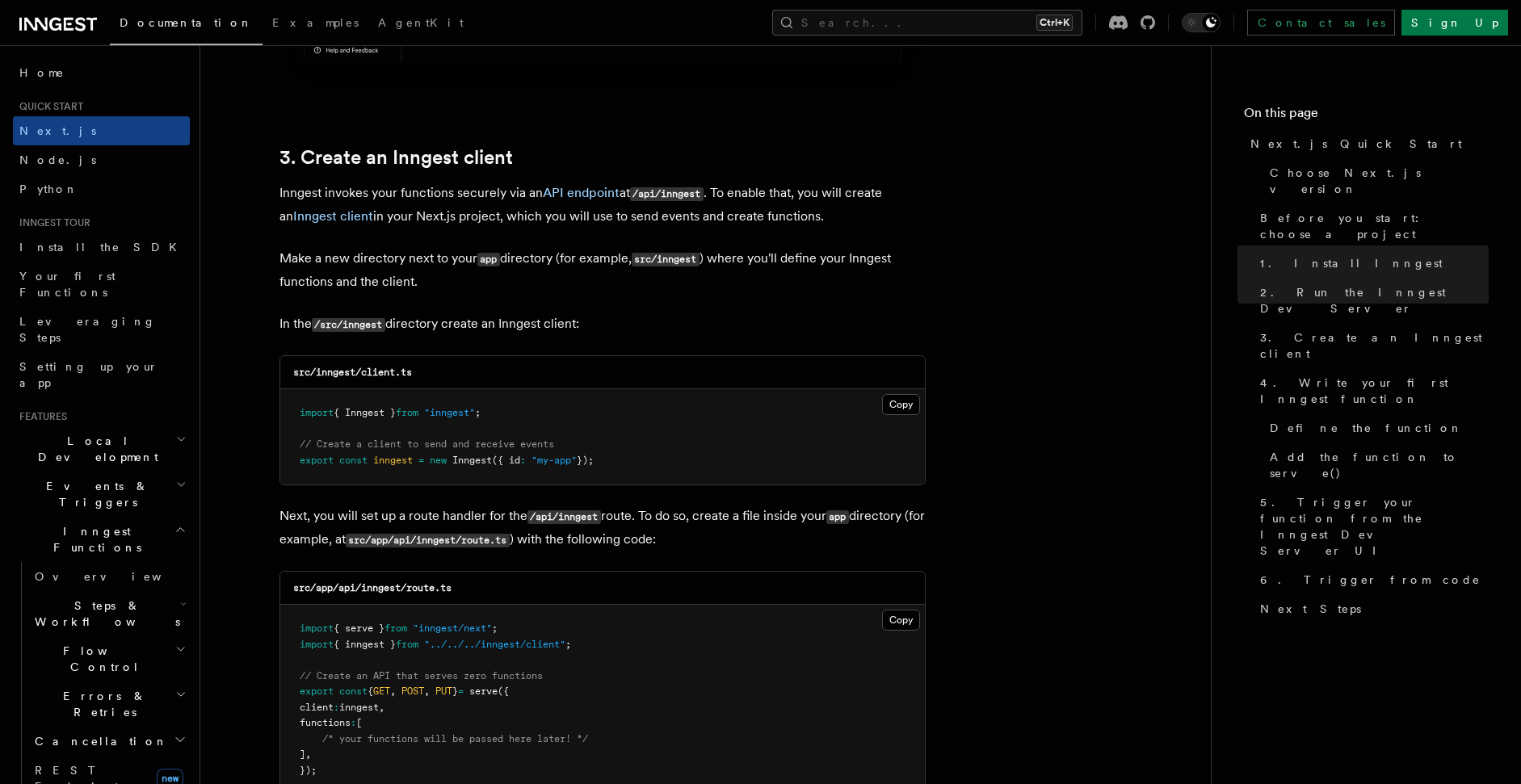
scroll to position [2228, 0]
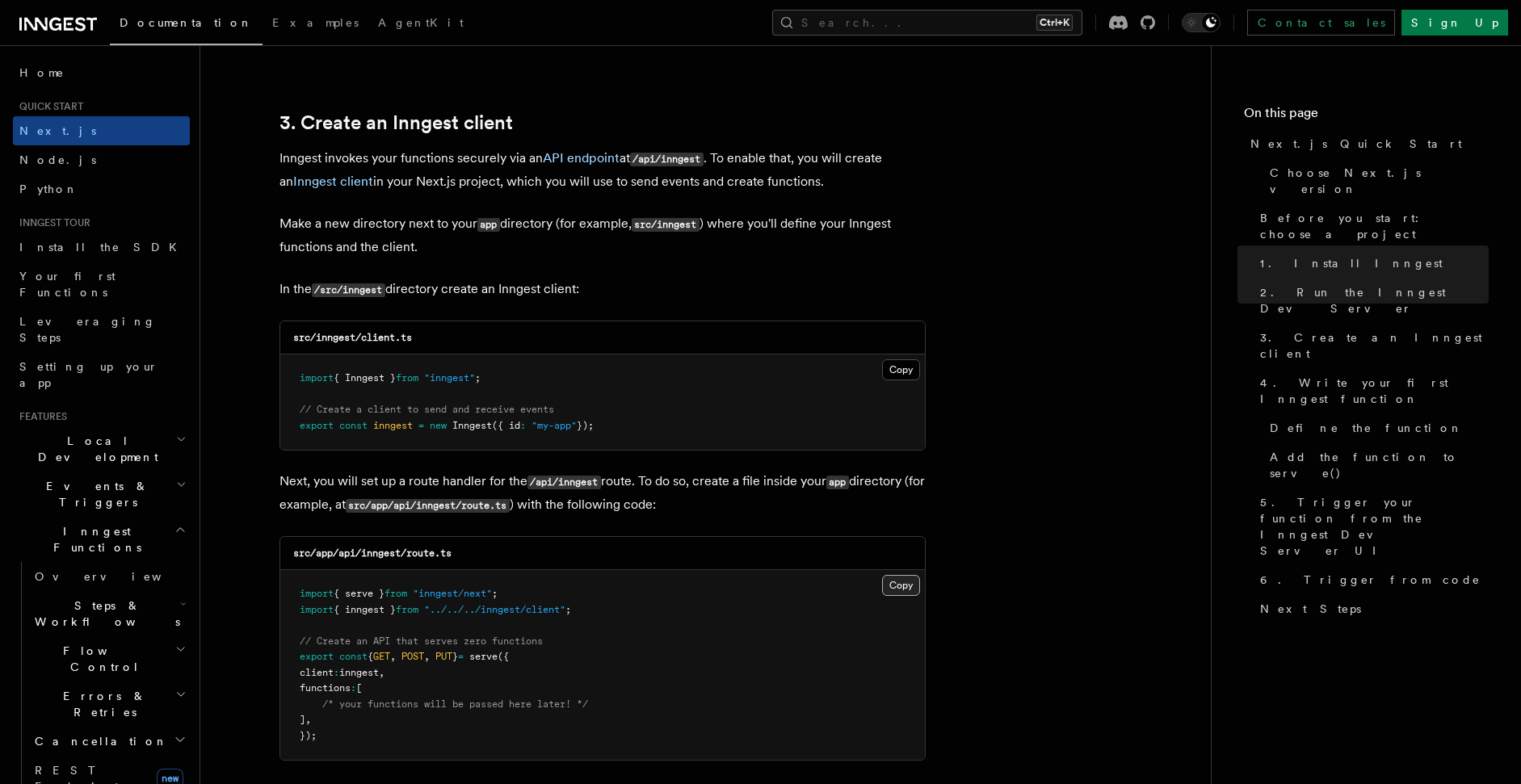
click at [886, 575] on button "Copy Copied" at bounding box center [900, 585] width 38 height 21
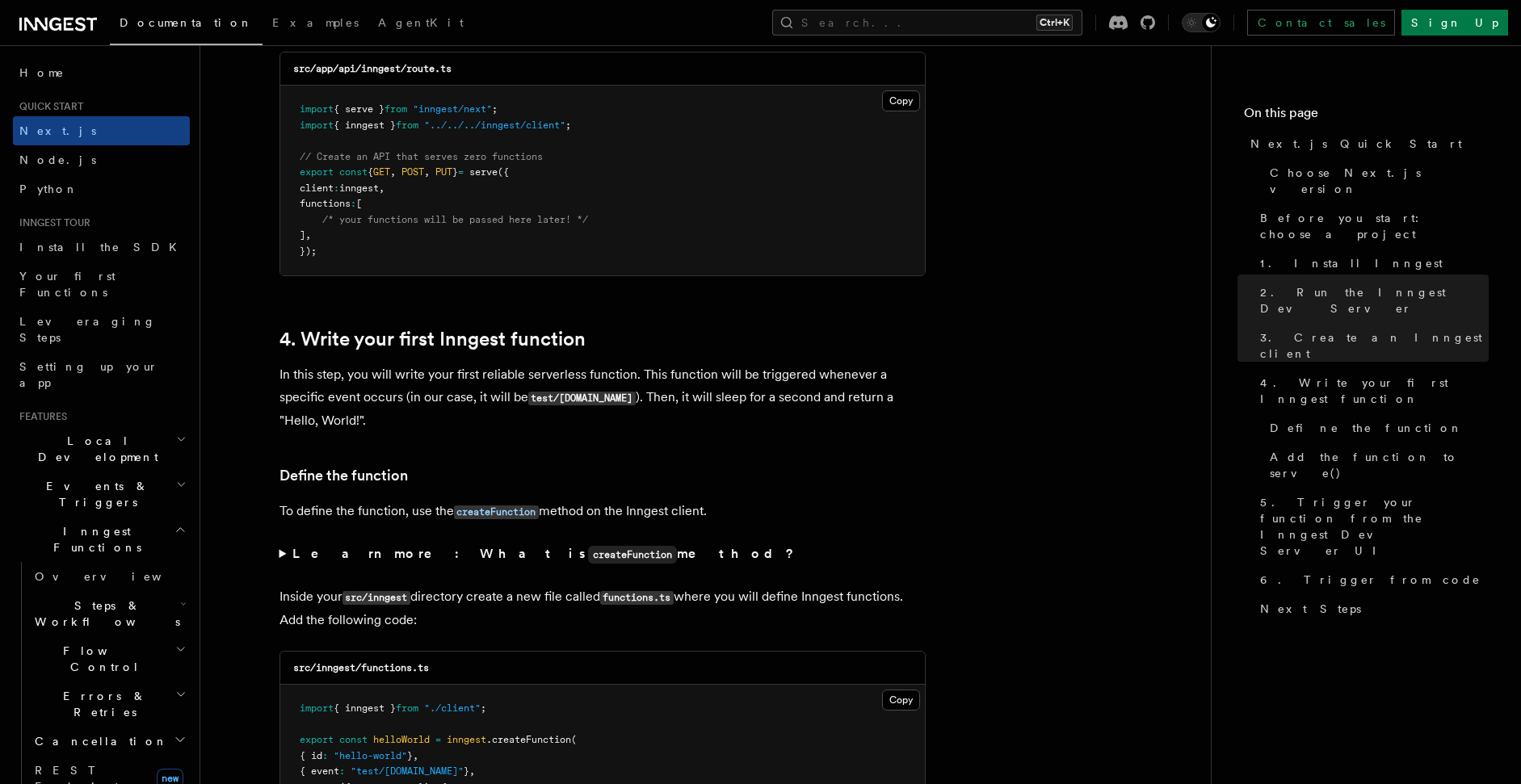
scroll to position [2907, 0]
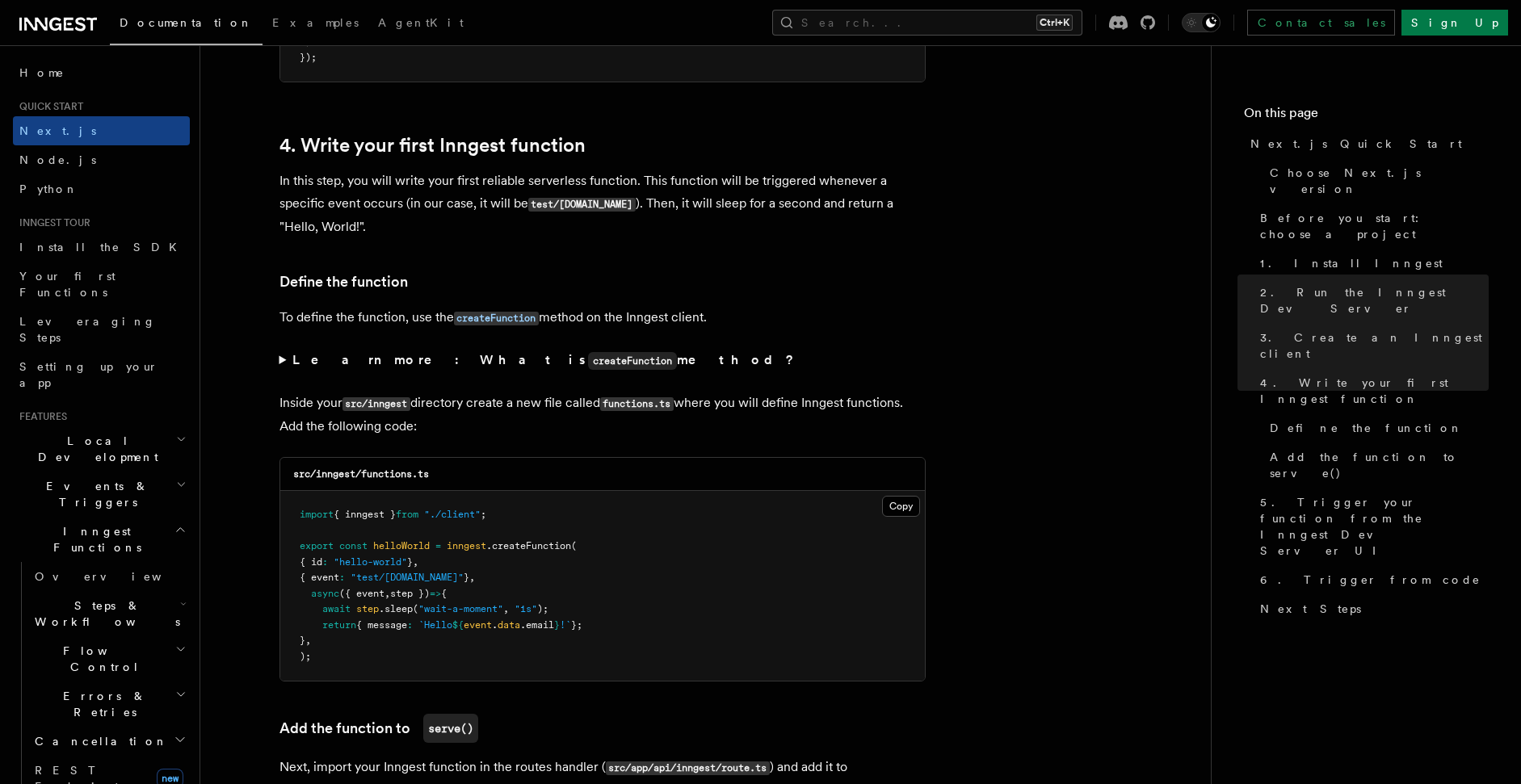
click at [303, 370] on summary "Learn more: What is createFunction method?" at bounding box center [603, 360] width 647 height 24
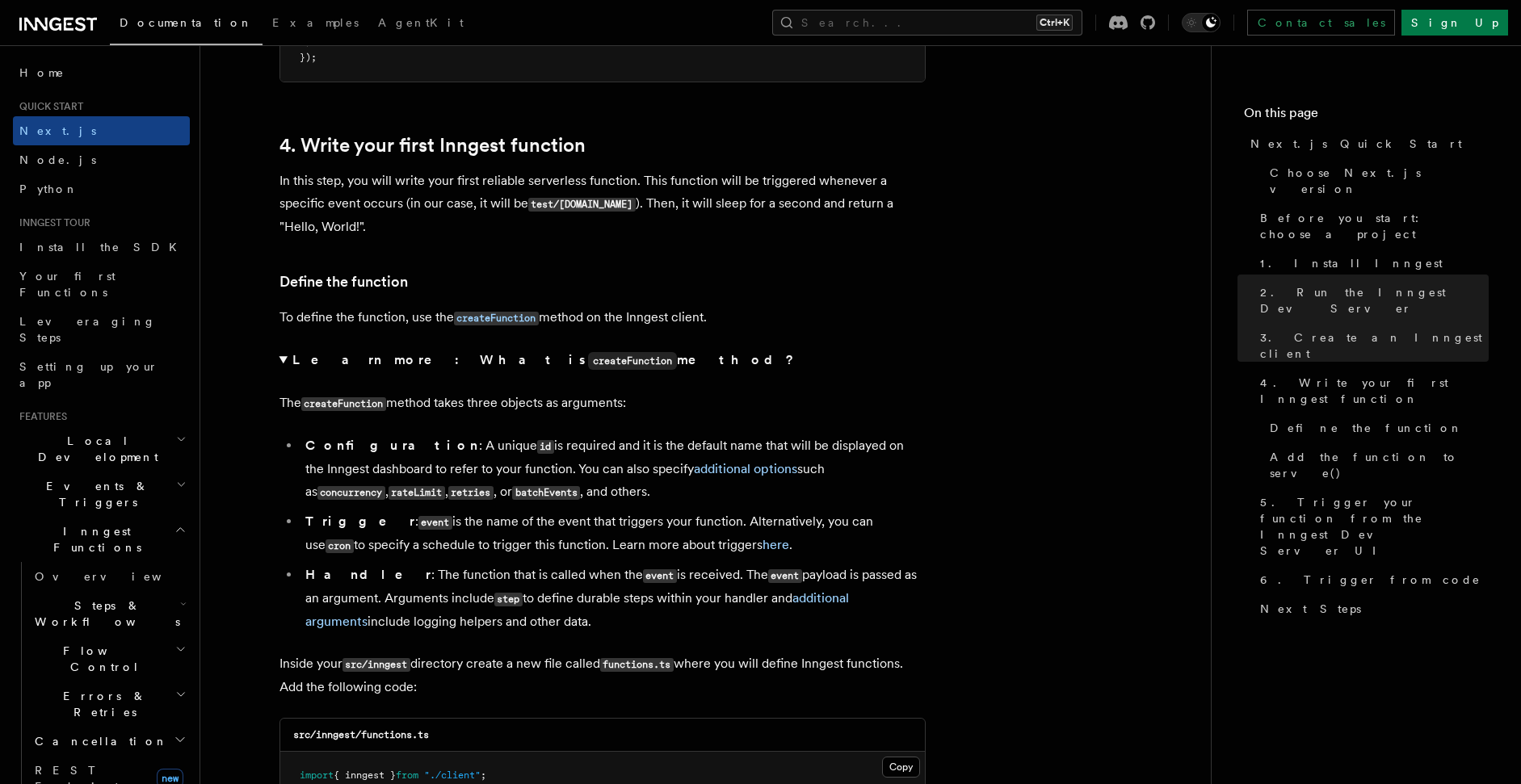
click at [292, 361] on strong "Learn more: What is createFunction method?" at bounding box center [544, 359] width 505 height 15
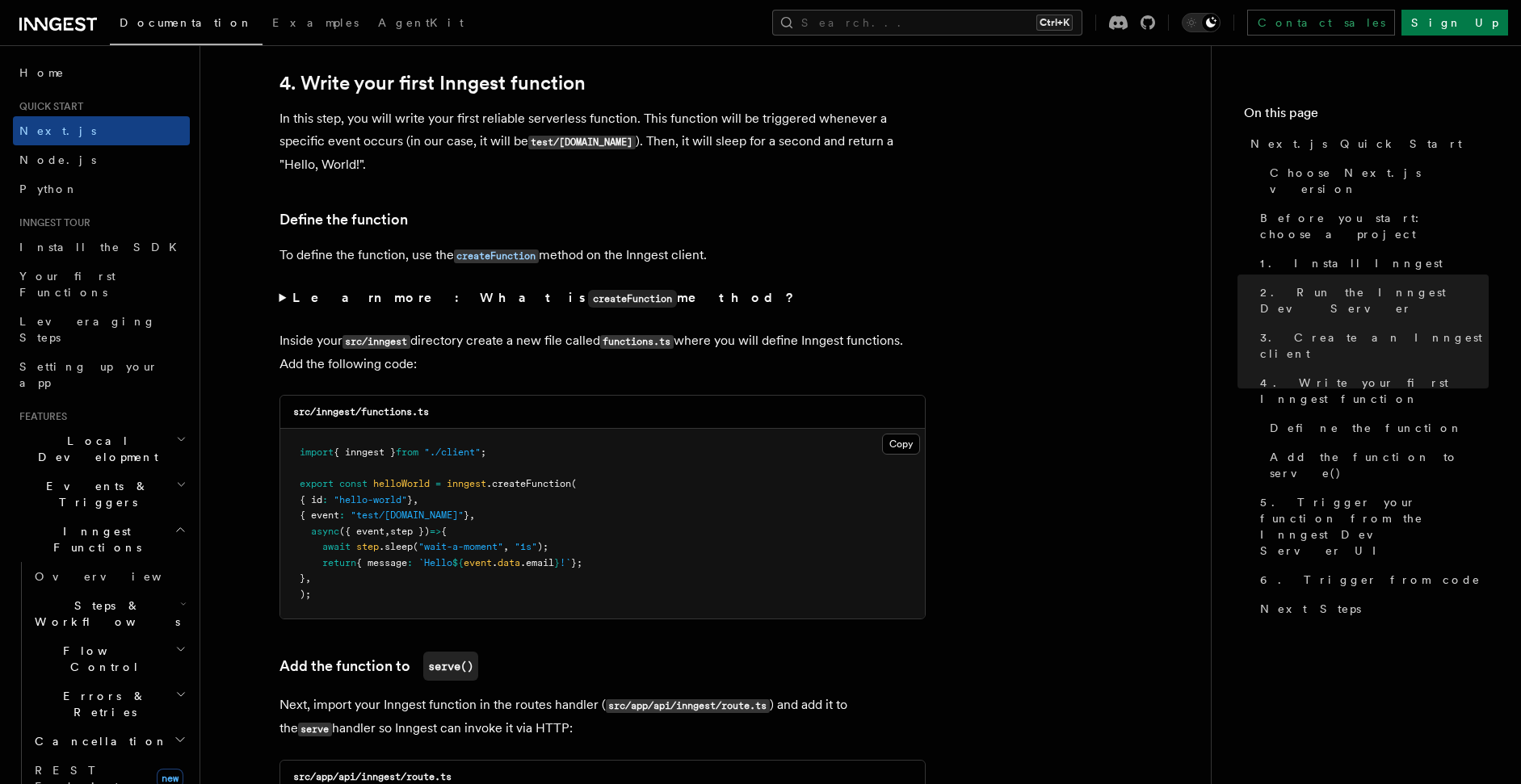
scroll to position [3003, 0]
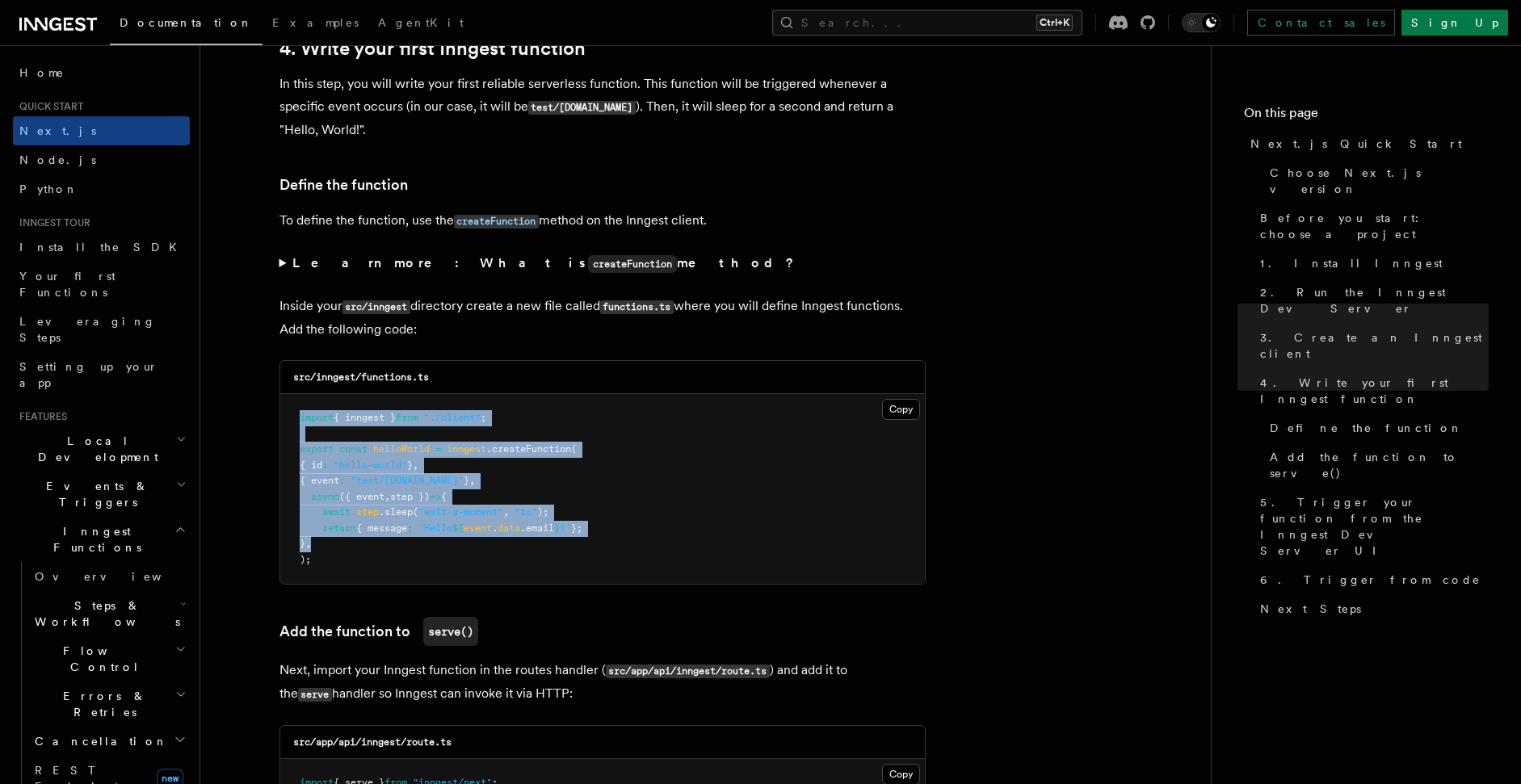
drag, startPoint x: 359, startPoint y: 551, endPoint x: 311, endPoint y: 398, distance: 160.4
click at [311, 398] on pre "import { inngest } from "./client" ; export const helloWorld = inngest .createF…" at bounding box center [603, 489] width 645 height 190
click at [537, 507] on span ""1s"" at bounding box center [526, 512] width 23 height 11
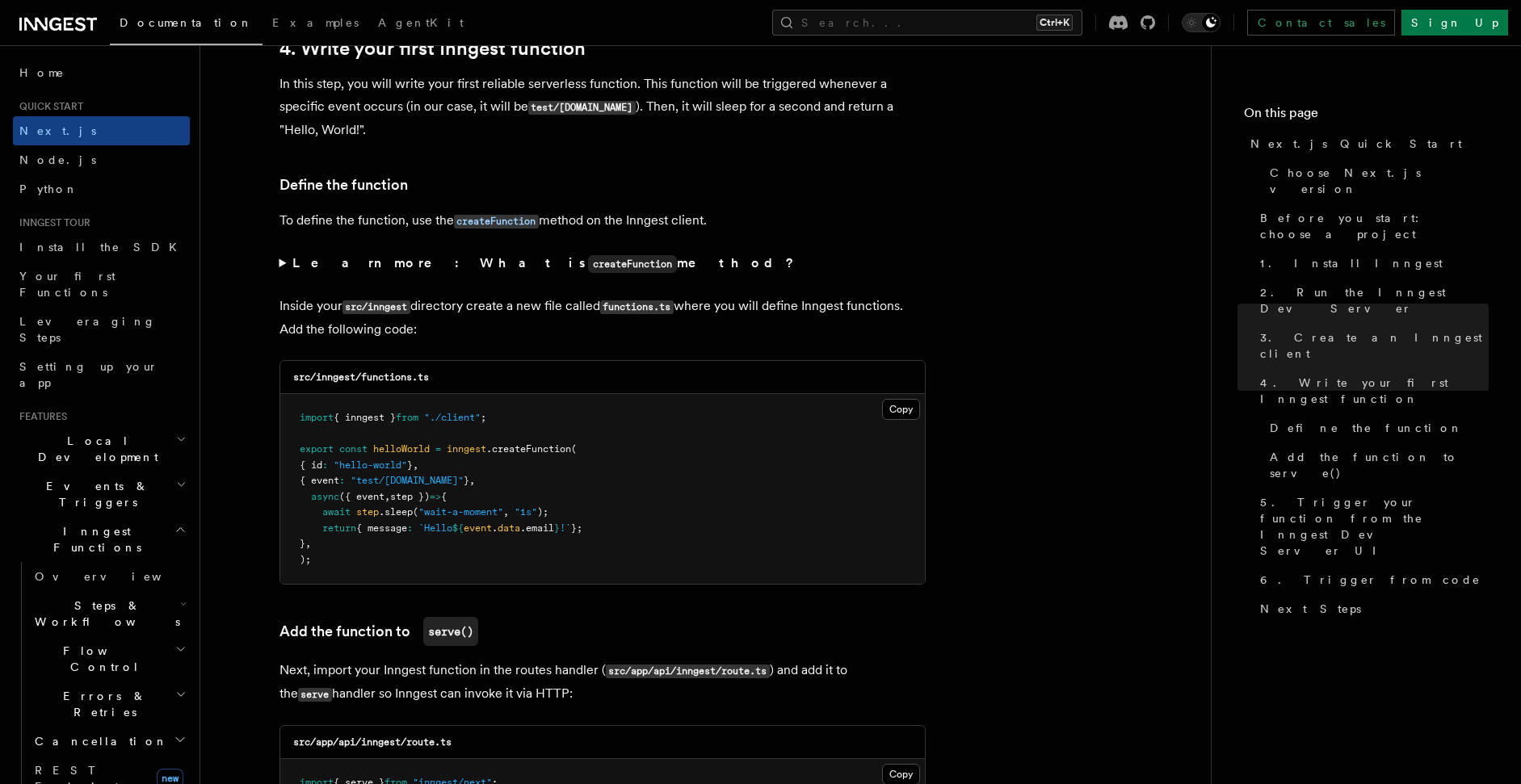
click at [504, 553] on pre "import { inngest } from "./client" ; export const helloWorld = inngest .createF…" at bounding box center [603, 489] width 645 height 190
click at [893, 409] on button "Copy Copied" at bounding box center [900, 409] width 38 height 21
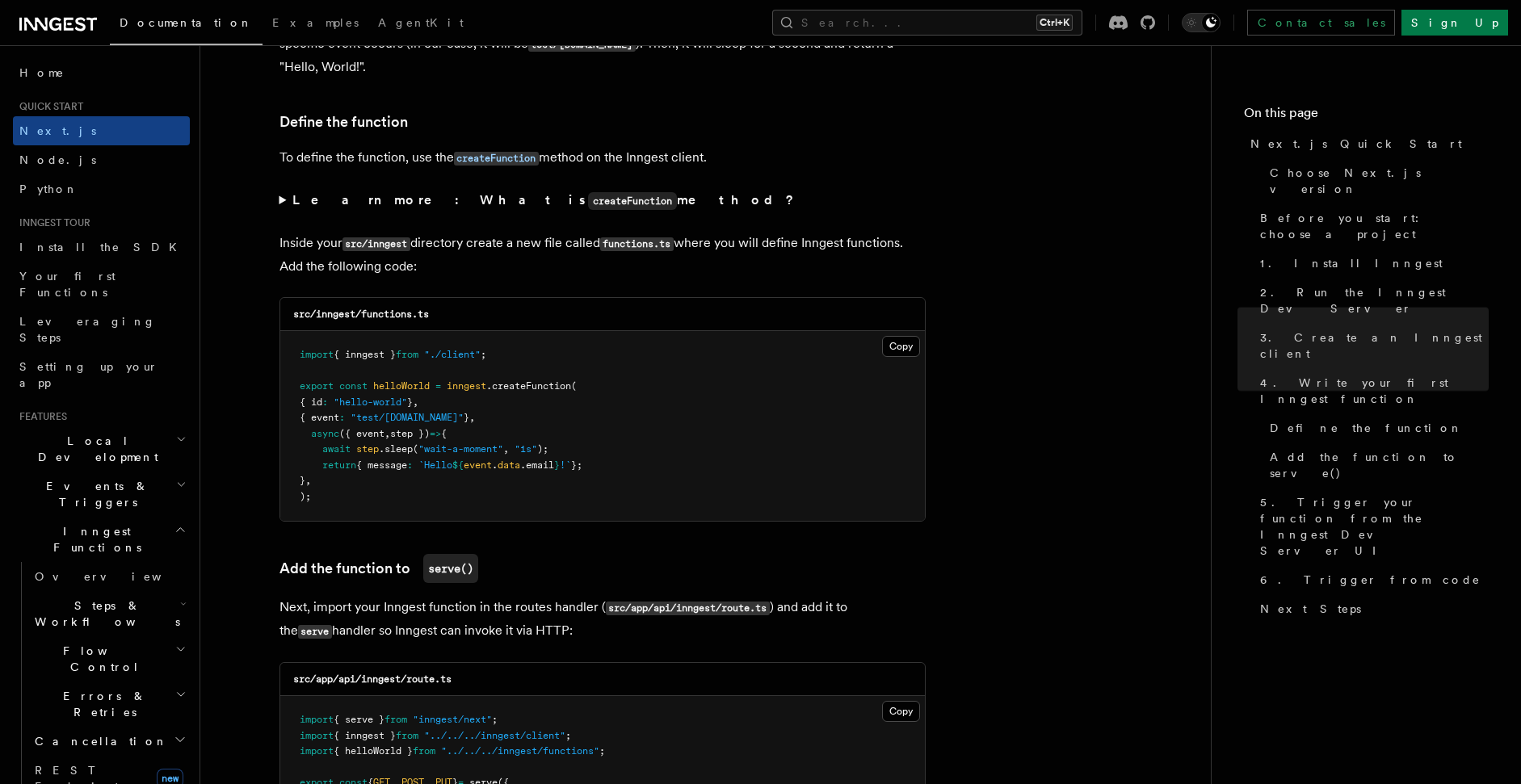
scroll to position [3197, 0]
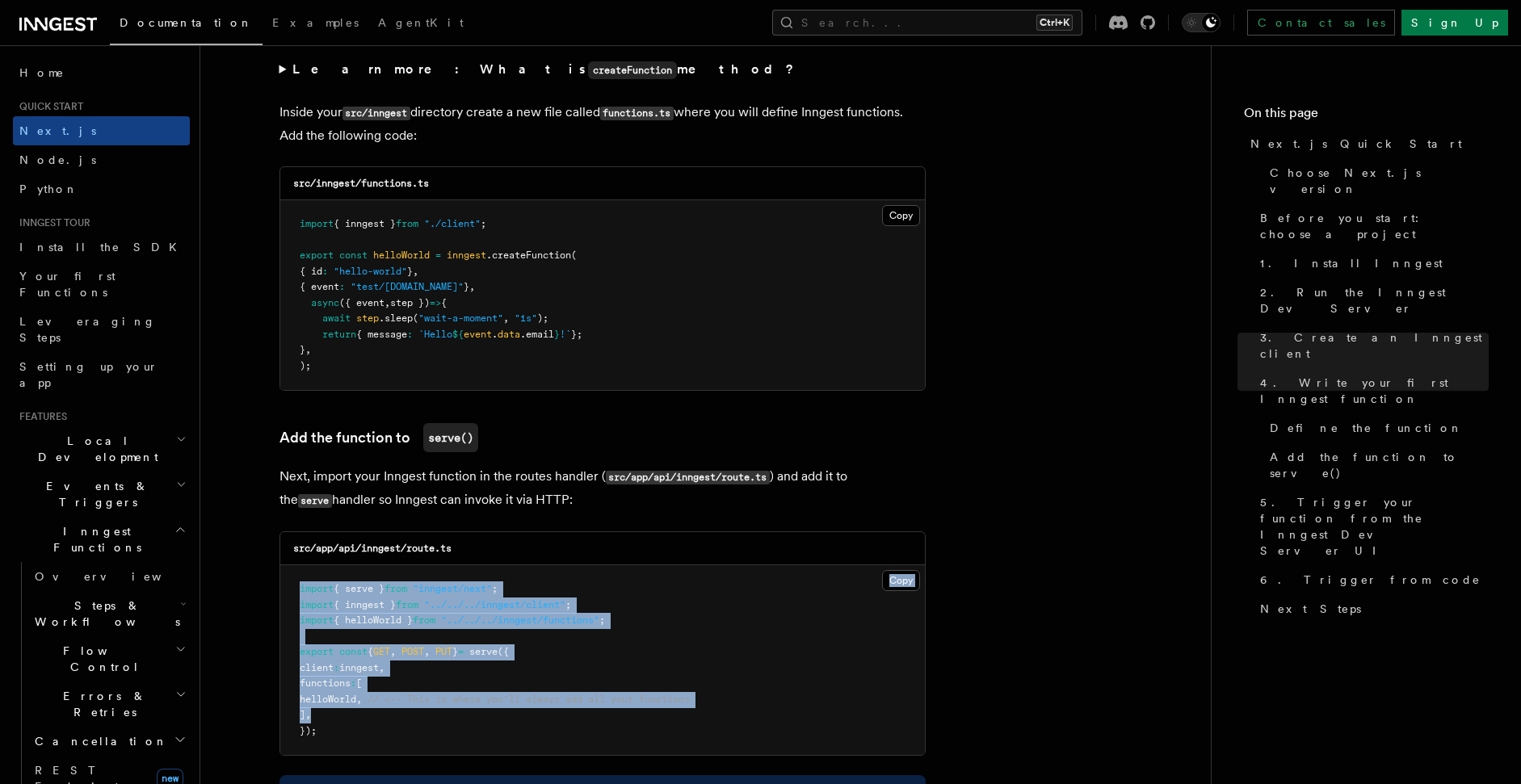
drag, startPoint x: 383, startPoint y: 710, endPoint x: 309, endPoint y: 563, distance: 164.6
click at [309, 563] on div "src/app/api/inngest/route.ts Copy Copied import { serve } from "inngest/next" ;…" at bounding box center [603, 643] width 647 height 225
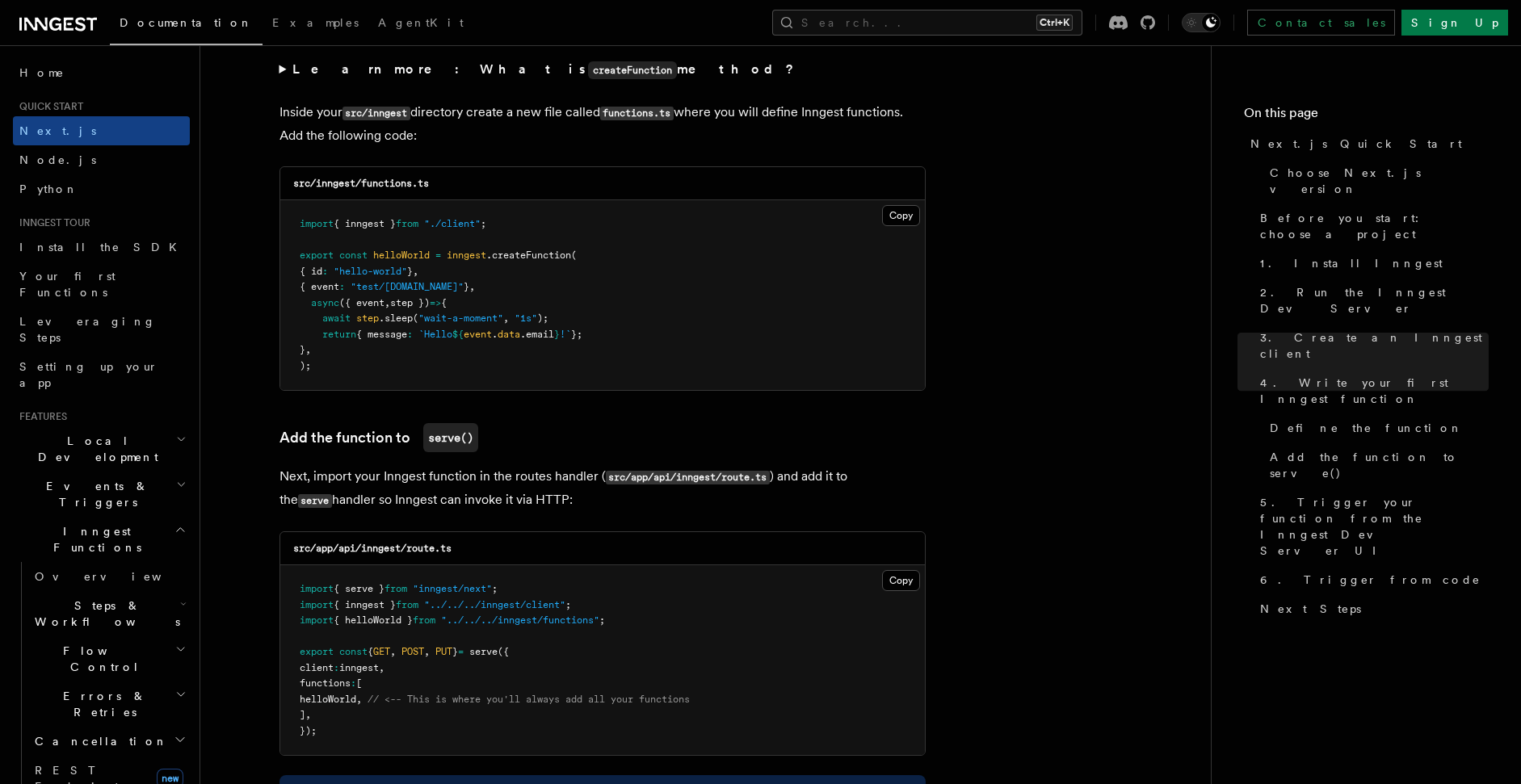
click at [561, 729] on pre "import { serve } from "inngest/next" ; import { inngest } from "../../../innges…" at bounding box center [603, 660] width 645 height 190
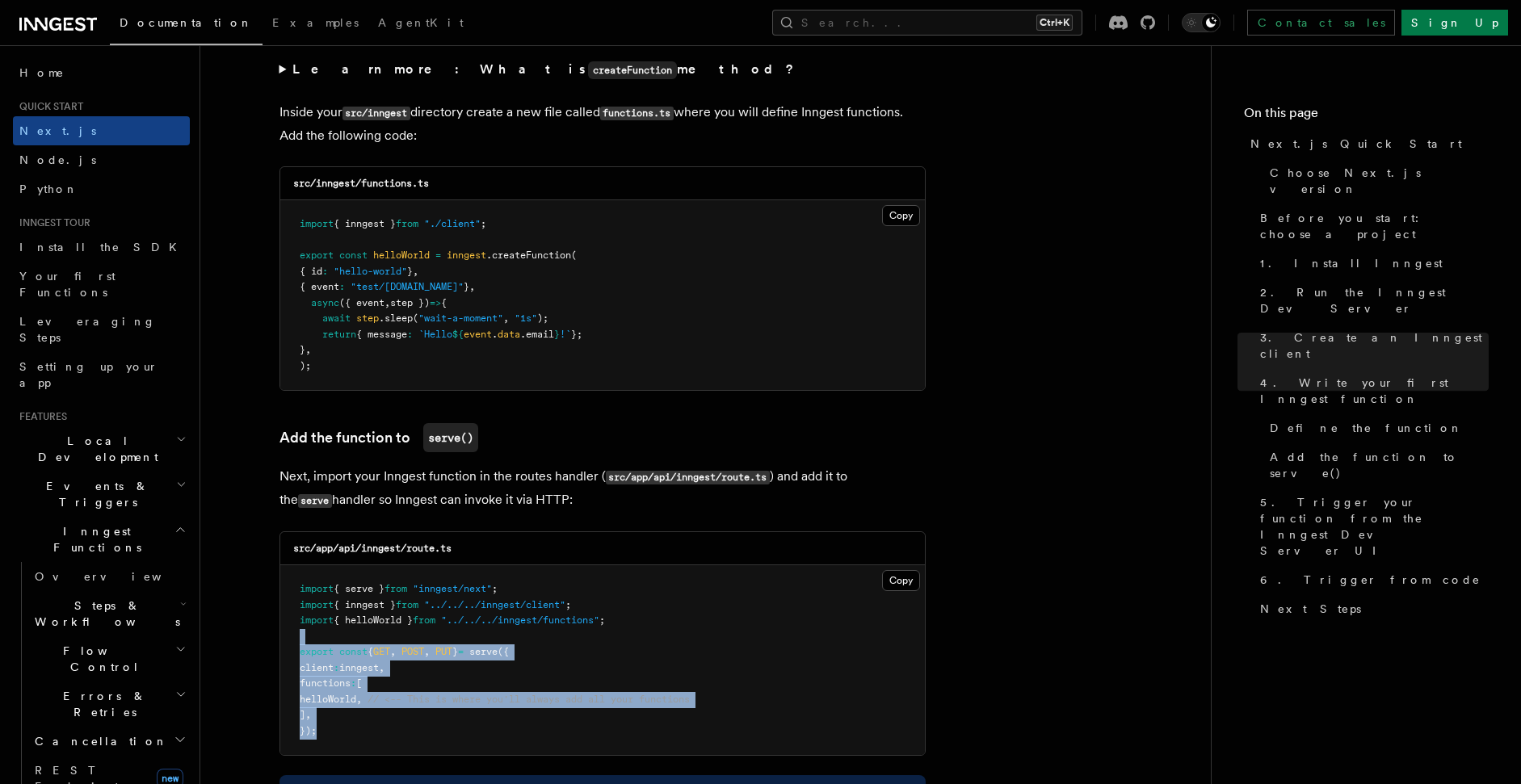
drag, startPoint x: 493, startPoint y: 729, endPoint x: 415, endPoint y: 634, distance: 122.9
click at [415, 634] on pre "import { serve } from "inngest/next" ; import { inngest } from "../../../innges…" at bounding box center [603, 660] width 645 height 190
click at [611, 720] on pre "import { serve } from "inngest/next" ; import { inngest } from "../../../innges…" at bounding box center [603, 660] width 645 height 190
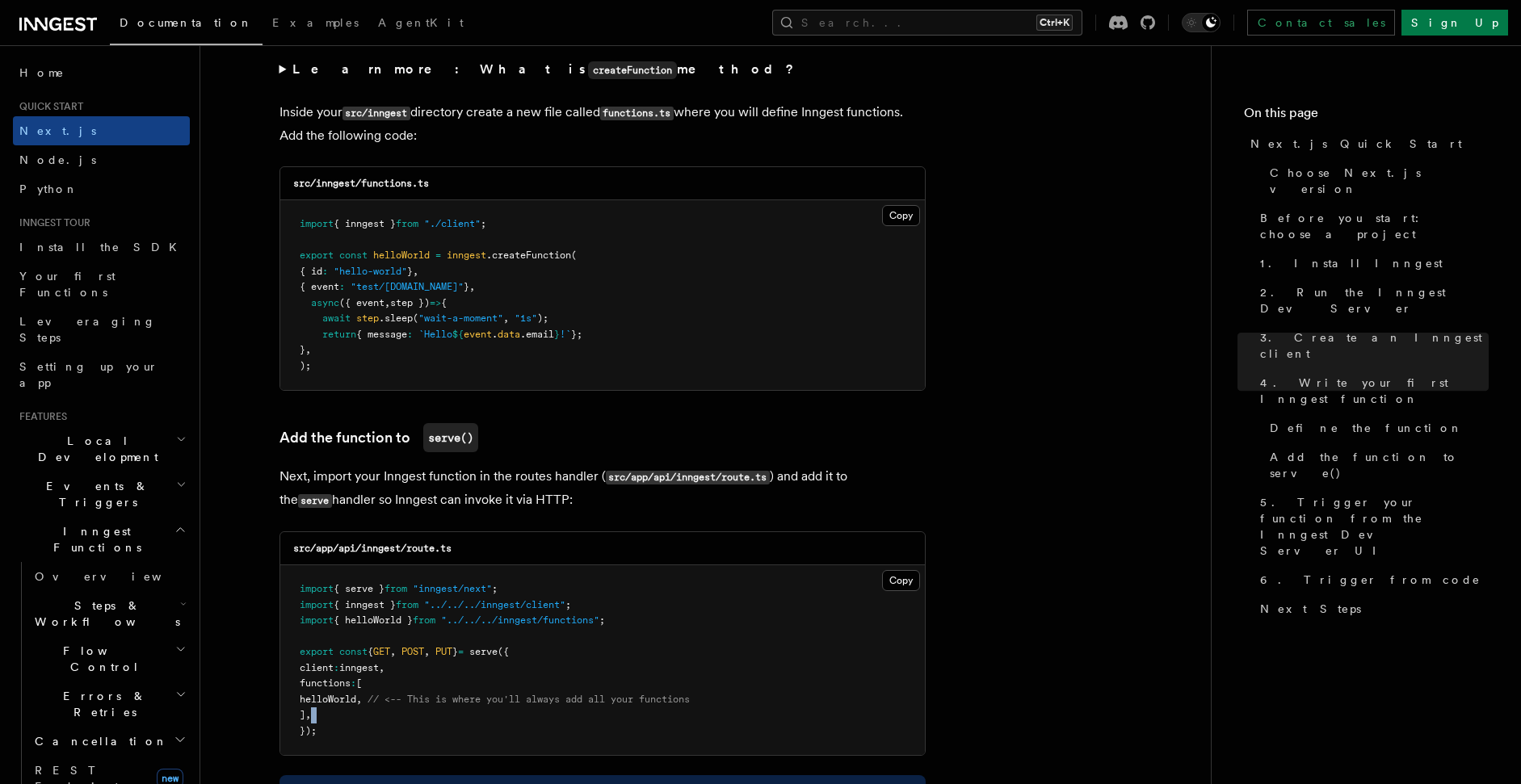
click at [611, 720] on pre "import { serve } from "inngest/next" ; import { inngest } from "../../../innges…" at bounding box center [603, 660] width 645 height 190
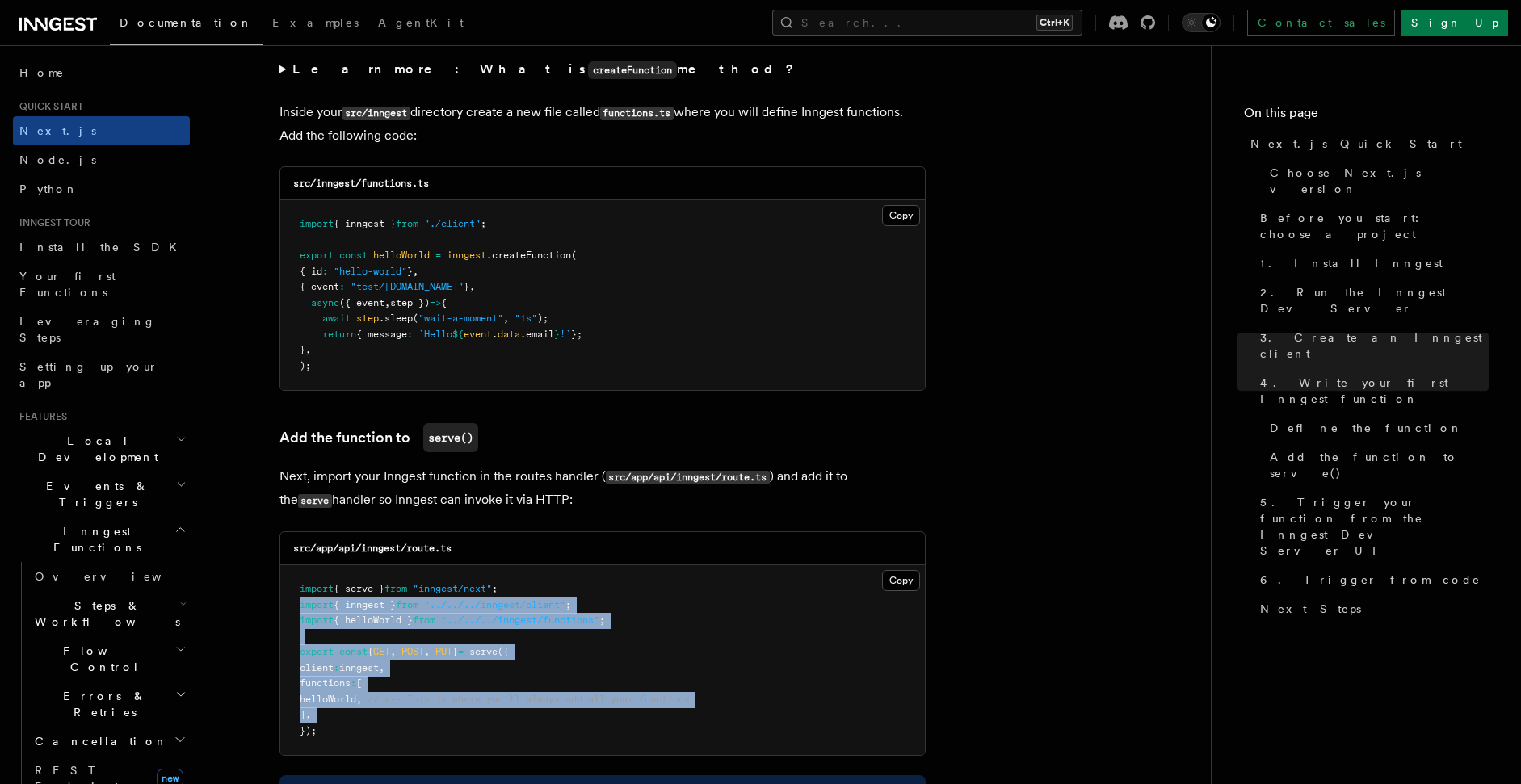
drag, startPoint x: 611, startPoint y: 720, endPoint x: 549, endPoint y: 595, distance: 139.5
click at [549, 595] on pre "import { serve } from "inngest/next" ; import { inngest } from "../../../innges…" at bounding box center [603, 660] width 645 height 190
click at [641, 719] on pre "import { serve } from "inngest/next" ; import { inngest } from "../../../innges…" at bounding box center [603, 660] width 645 height 190
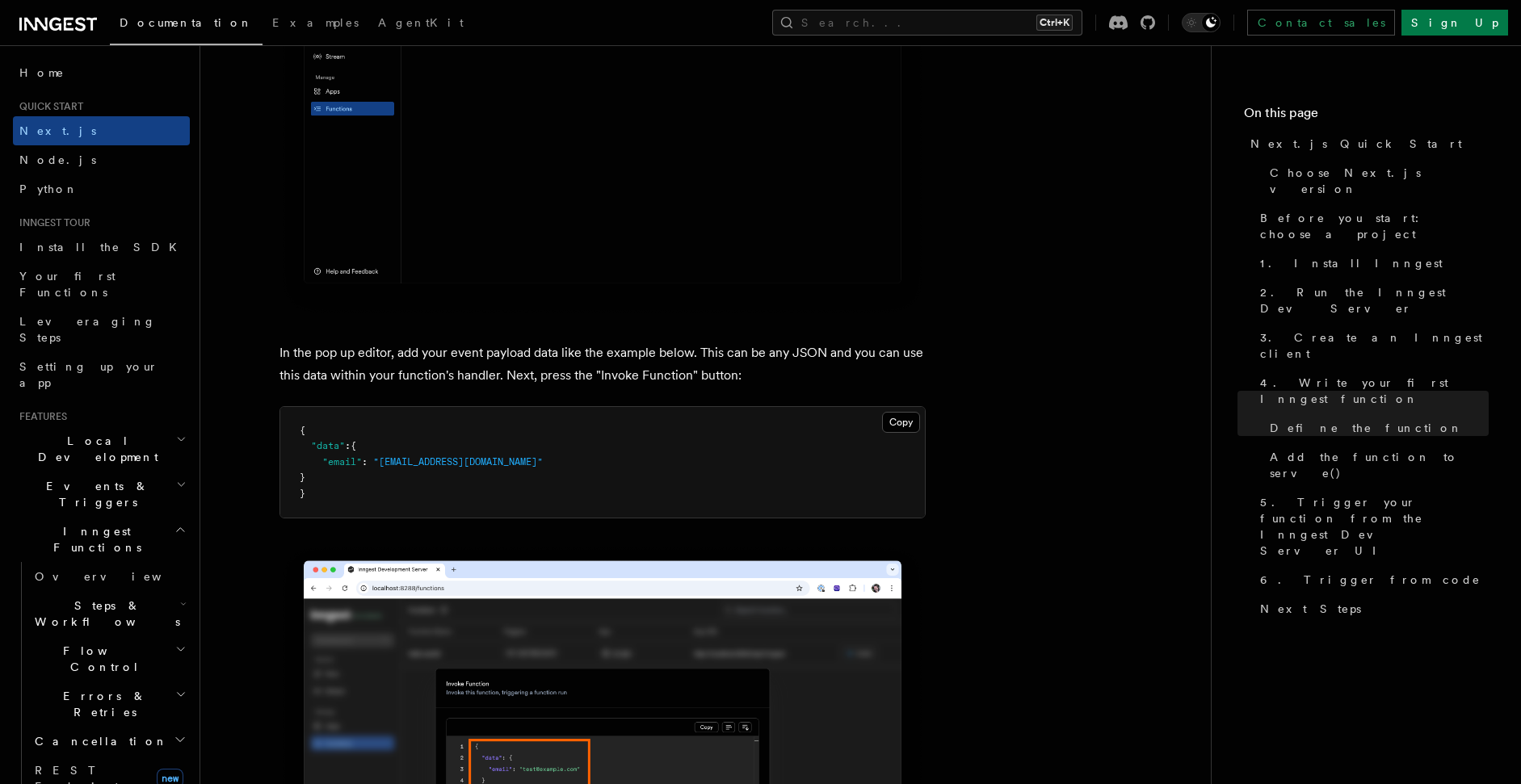
scroll to position [5038, 0]
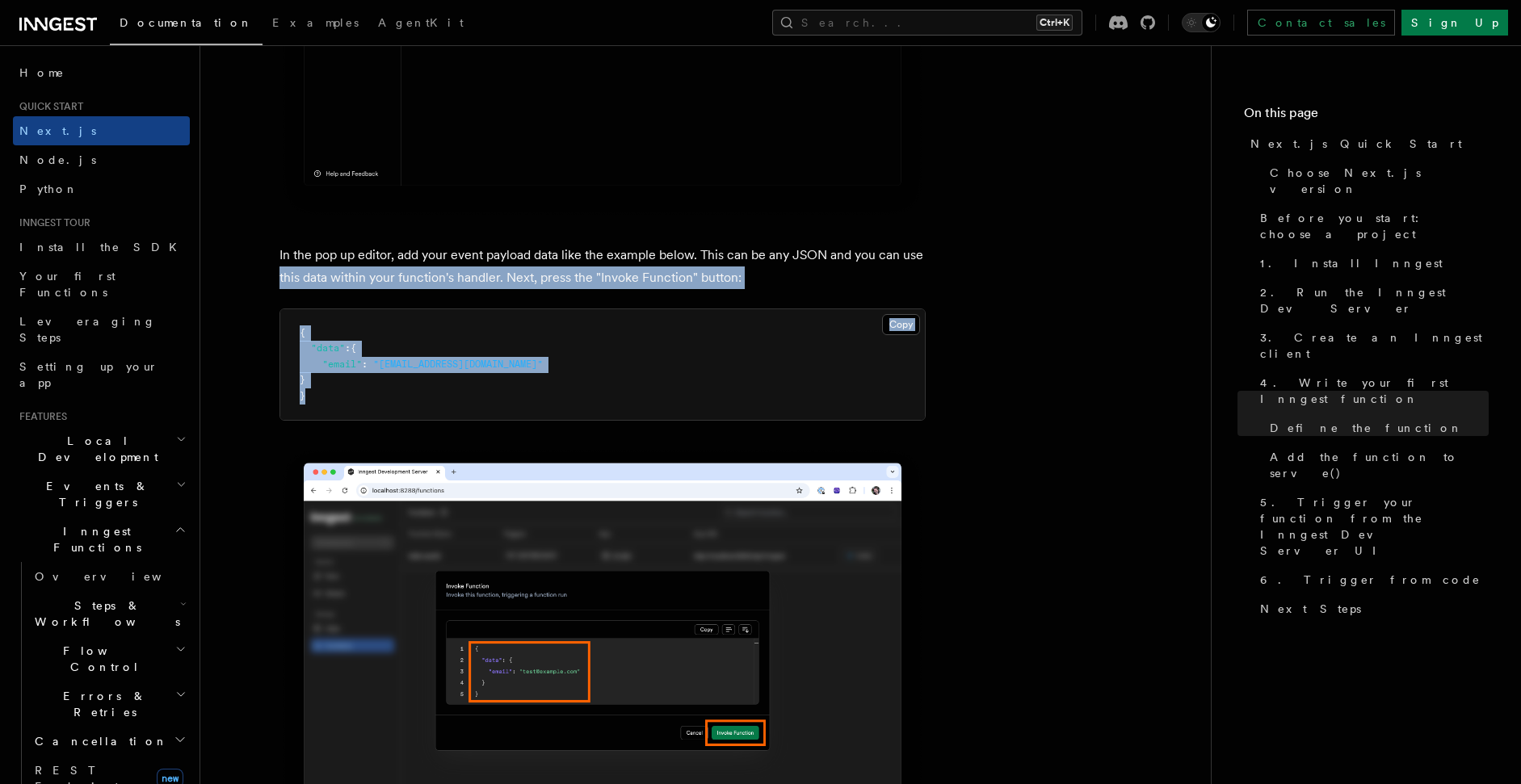
drag, startPoint x: 324, startPoint y: 398, endPoint x: 274, endPoint y: 276, distance: 131.8
click at [274, 276] on article "Quick start Next.js Quick Start In this tutorial you will add Inngest to a Next…" at bounding box center [706, 608] width 959 height 11150
click at [459, 316] on pre "{ "data" : { "email" : "[EMAIL_ADDRESS][DOMAIN_NAME]" } }" at bounding box center [603, 364] width 645 height 111
